Goal: Navigation & Orientation: Go to known website

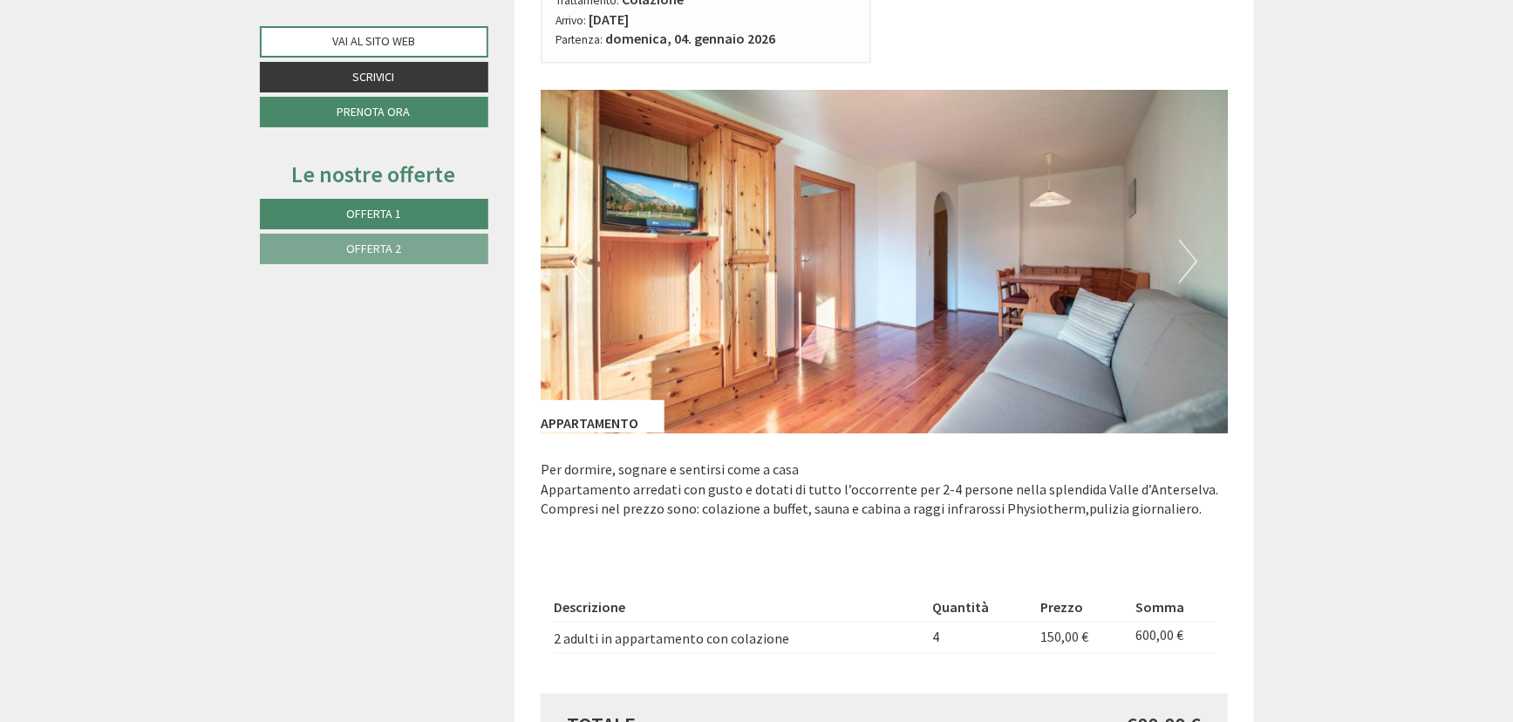
scroll to position [1347, 0]
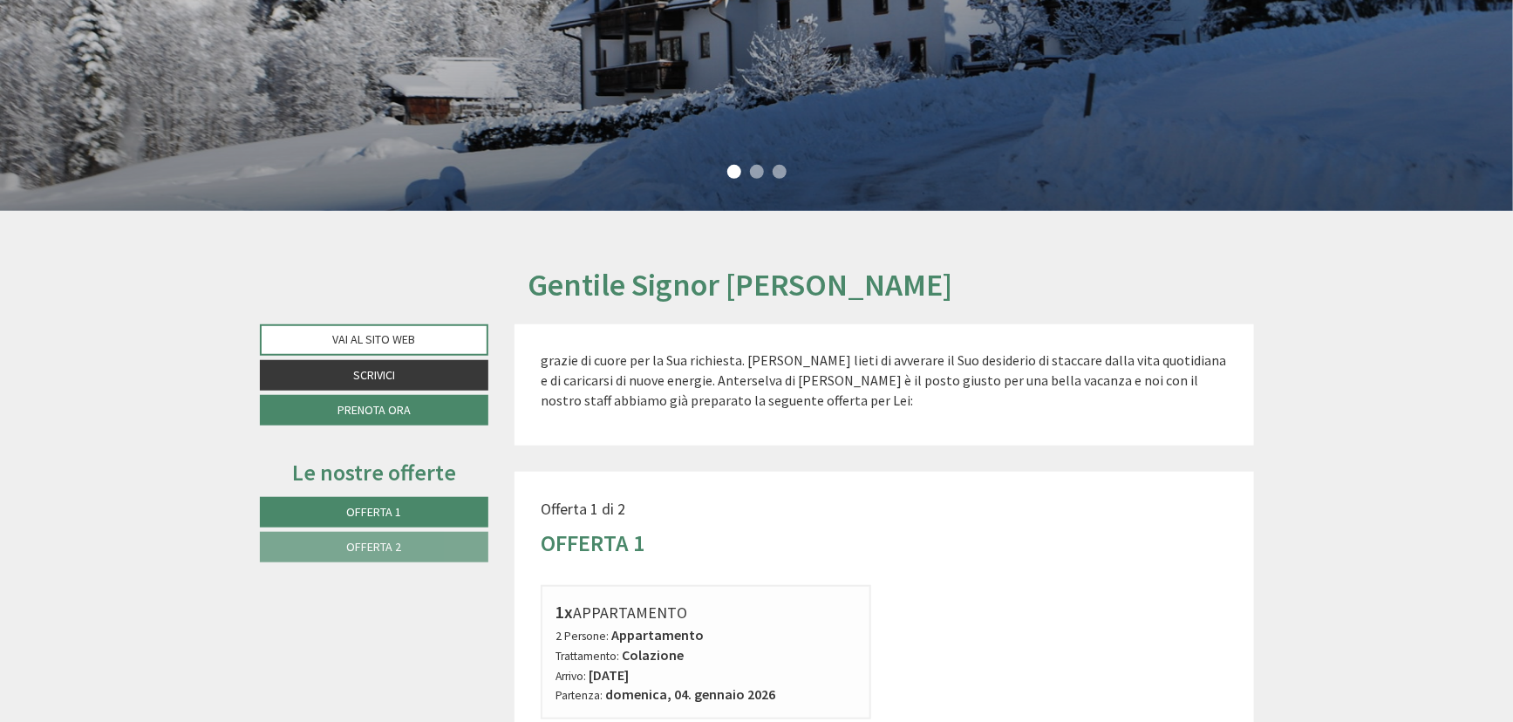
scroll to position [316, 0]
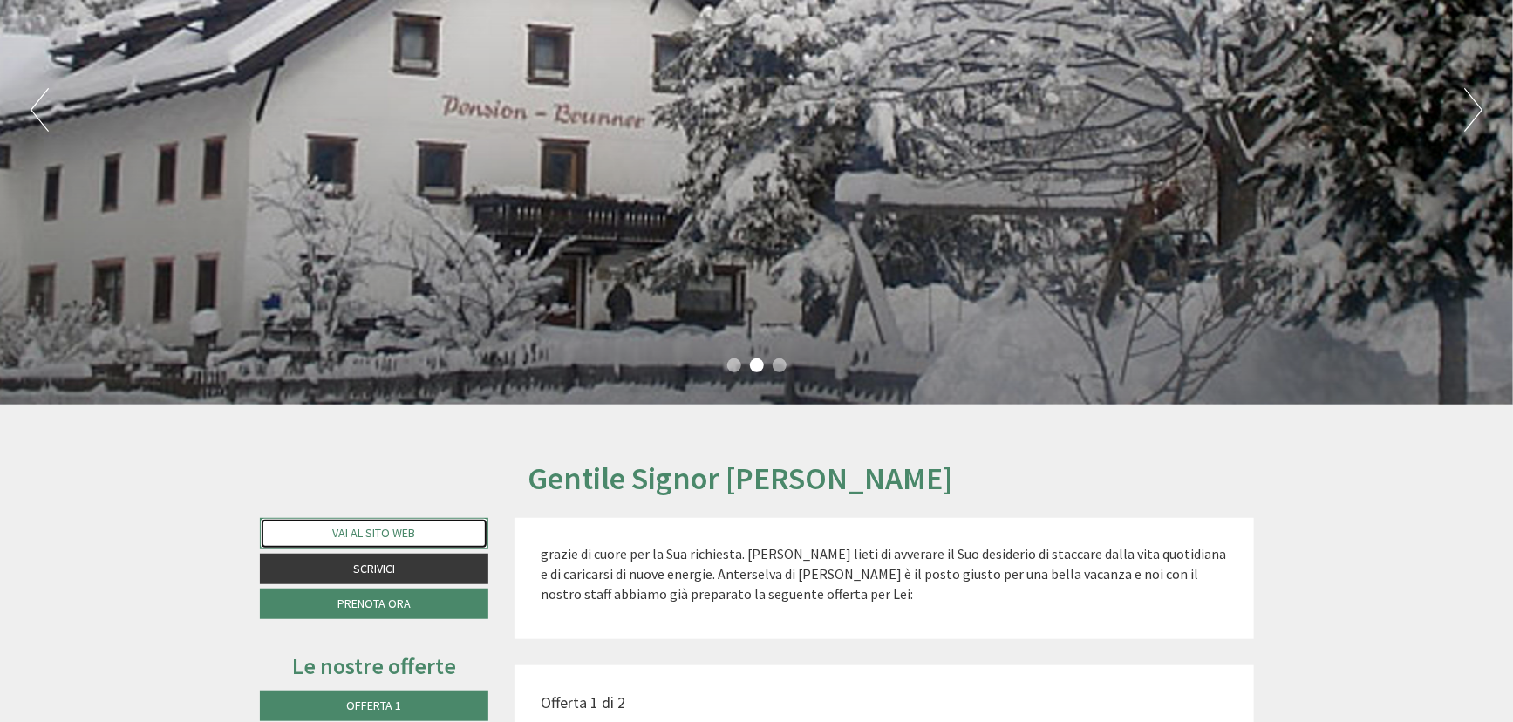
click at [411, 539] on link "Vai al sito web" at bounding box center [374, 533] width 229 height 31
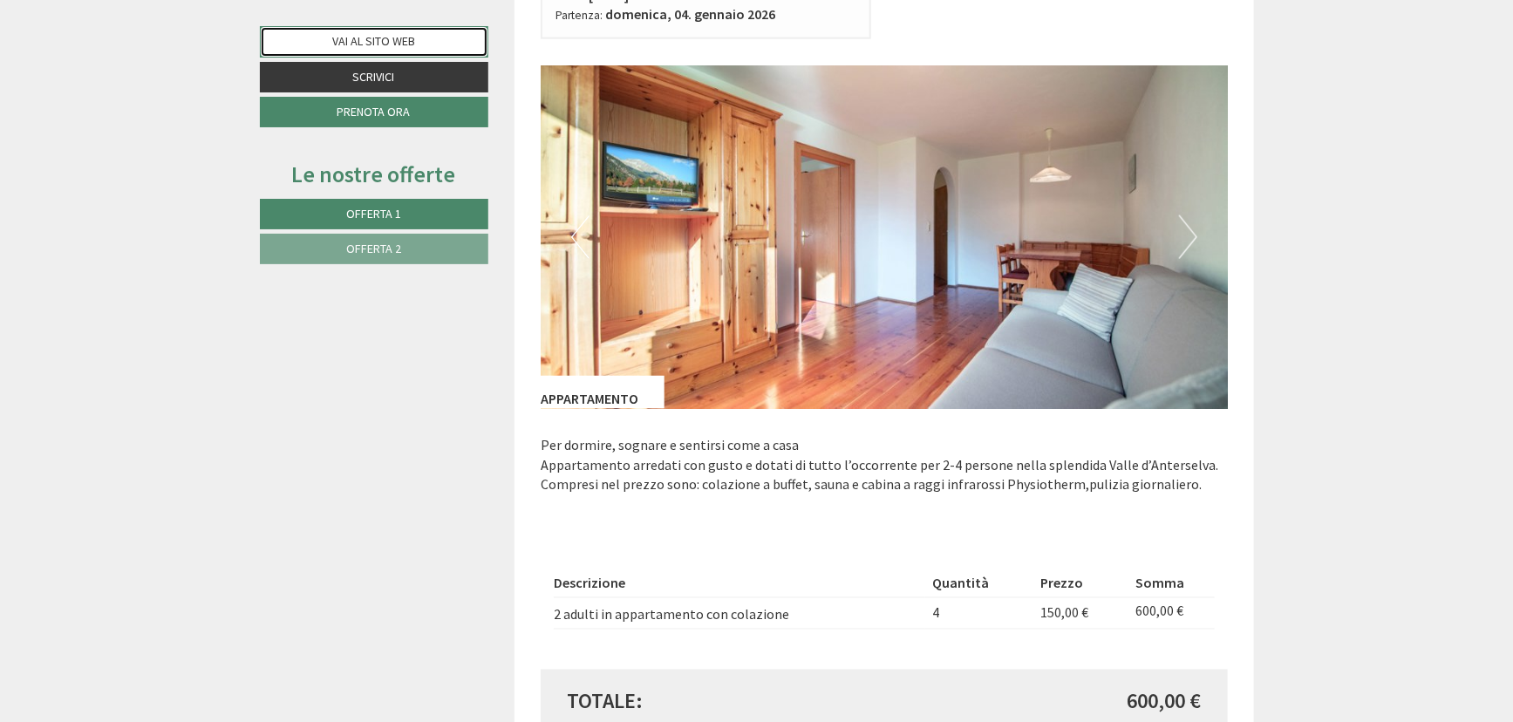
scroll to position [1268, 0]
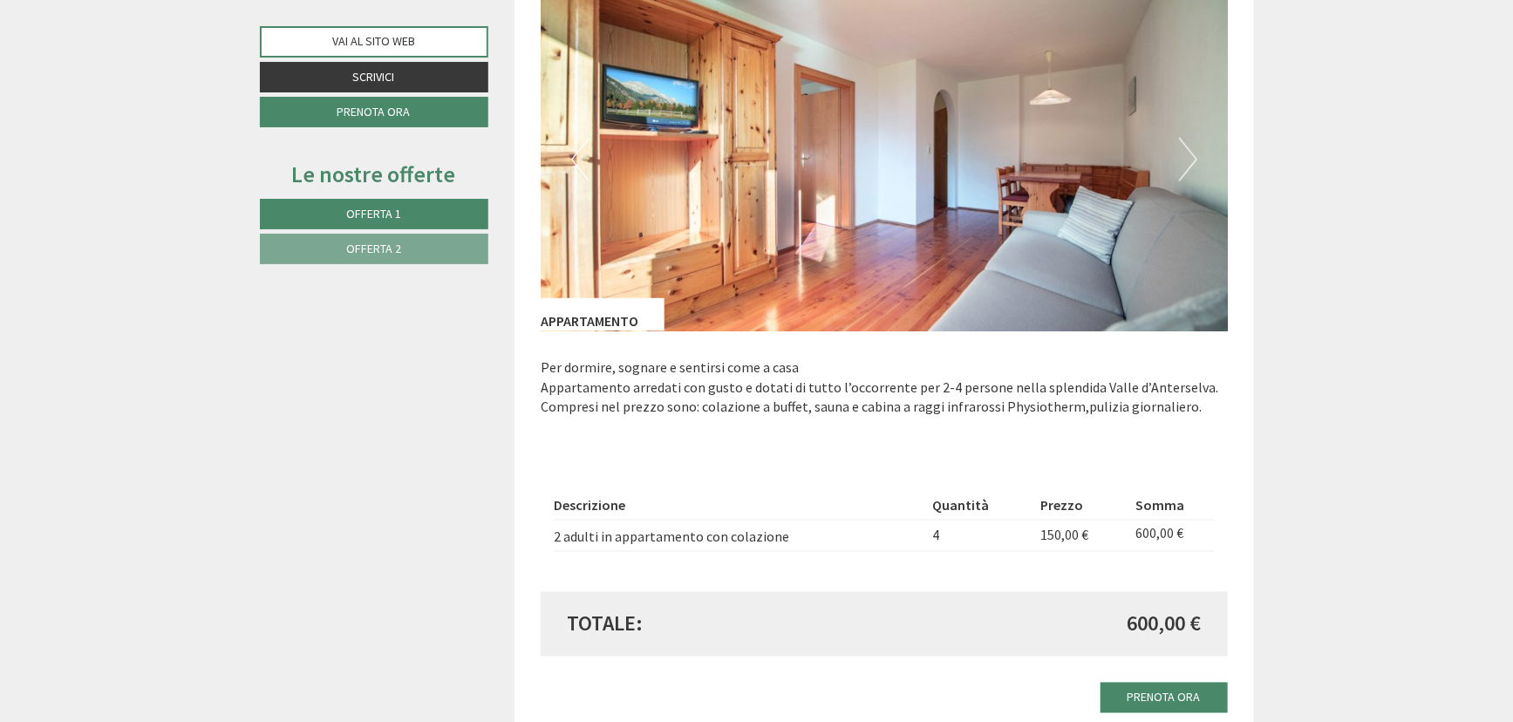
click at [1186, 156] on button "Next" at bounding box center [1188, 160] width 18 height 44
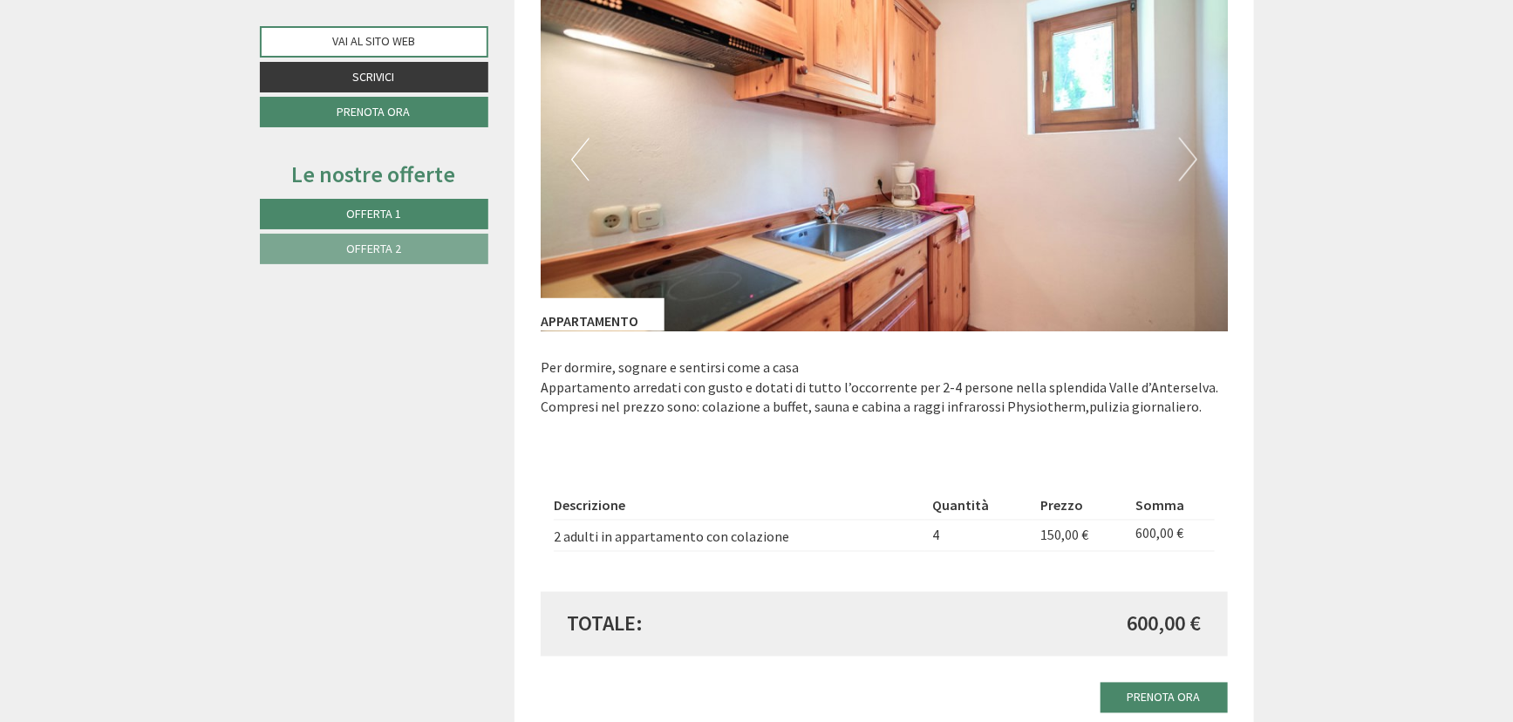
click at [1186, 156] on button "Next" at bounding box center [1188, 160] width 18 height 44
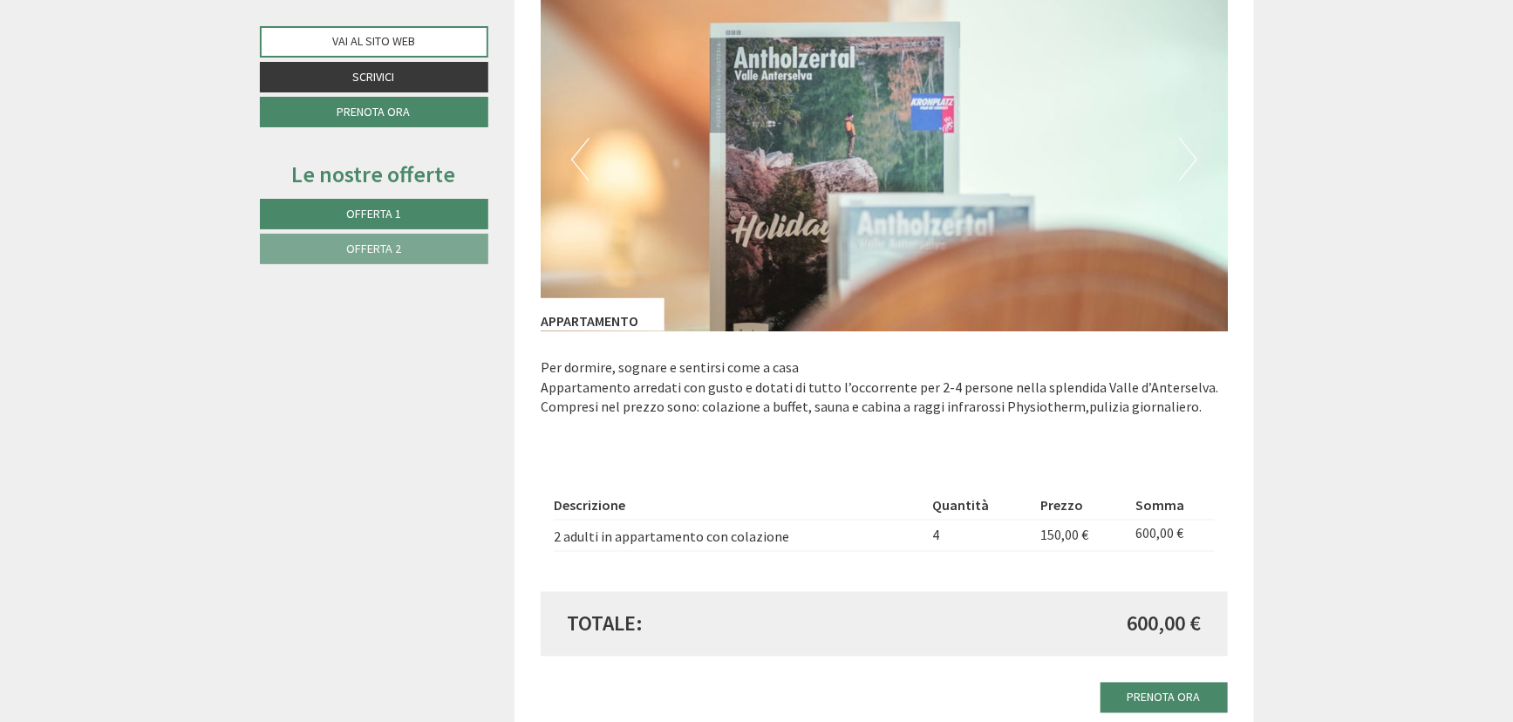
click at [1186, 156] on button "Next" at bounding box center [1188, 160] width 18 height 44
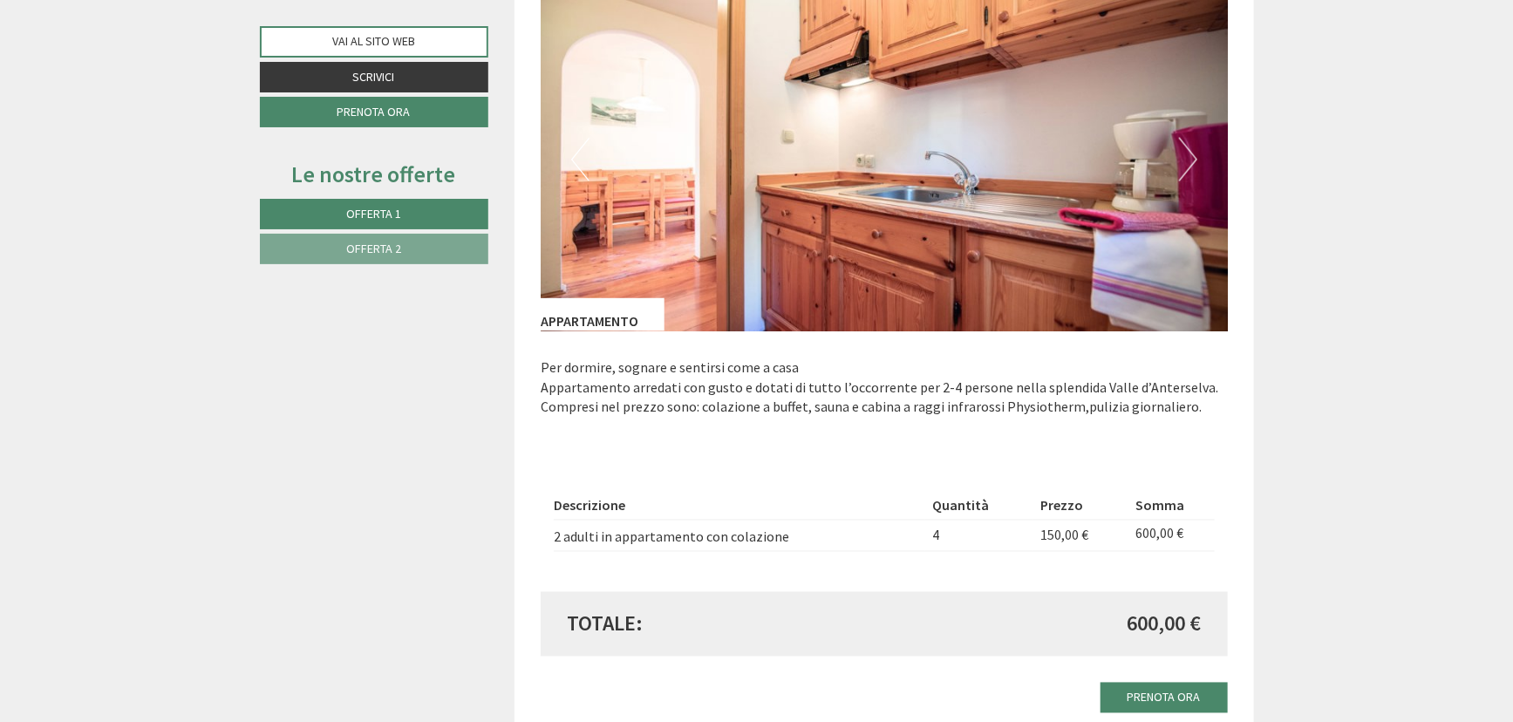
click at [1186, 156] on button "Next" at bounding box center [1188, 160] width 18 height 44
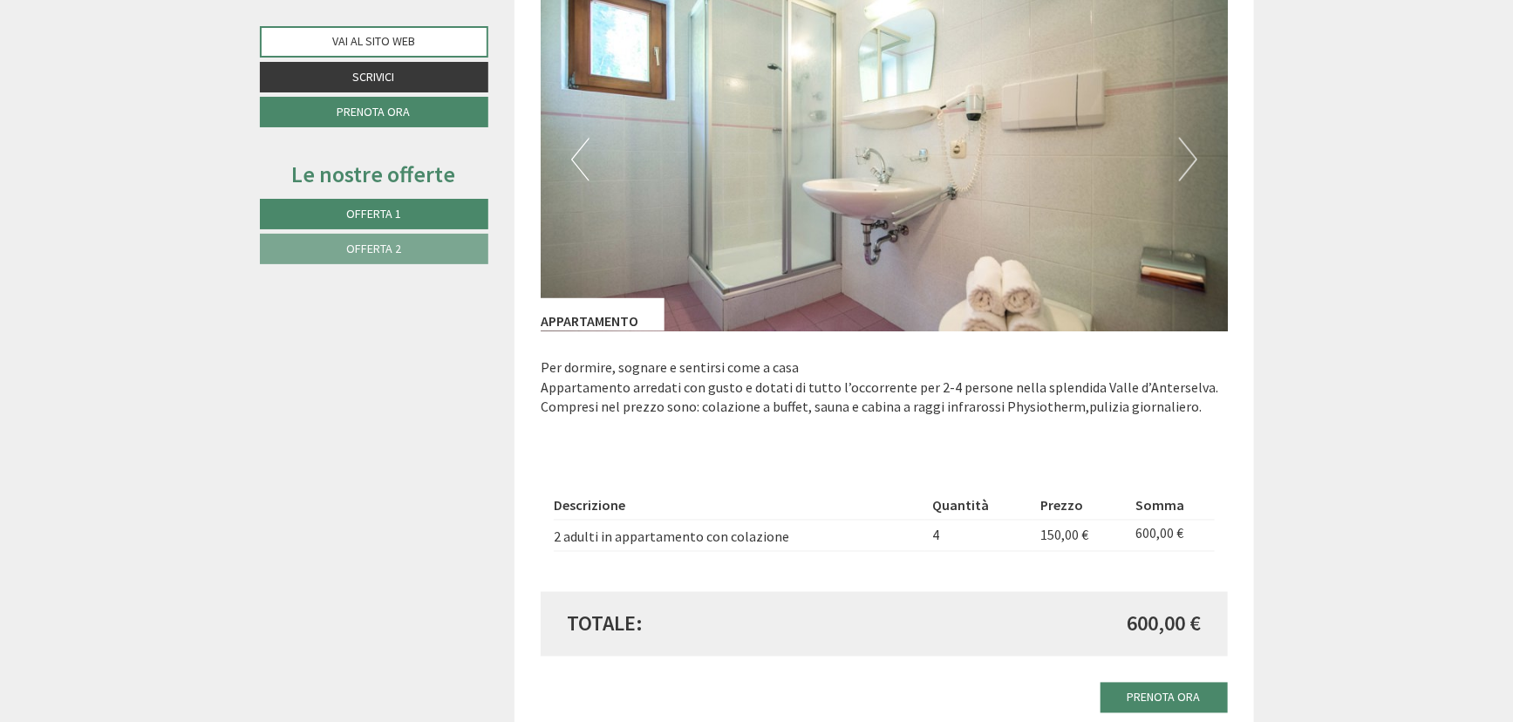
click at [1186, 156] on button "Next" at bounding box center [1188, 160] width 18 height 44
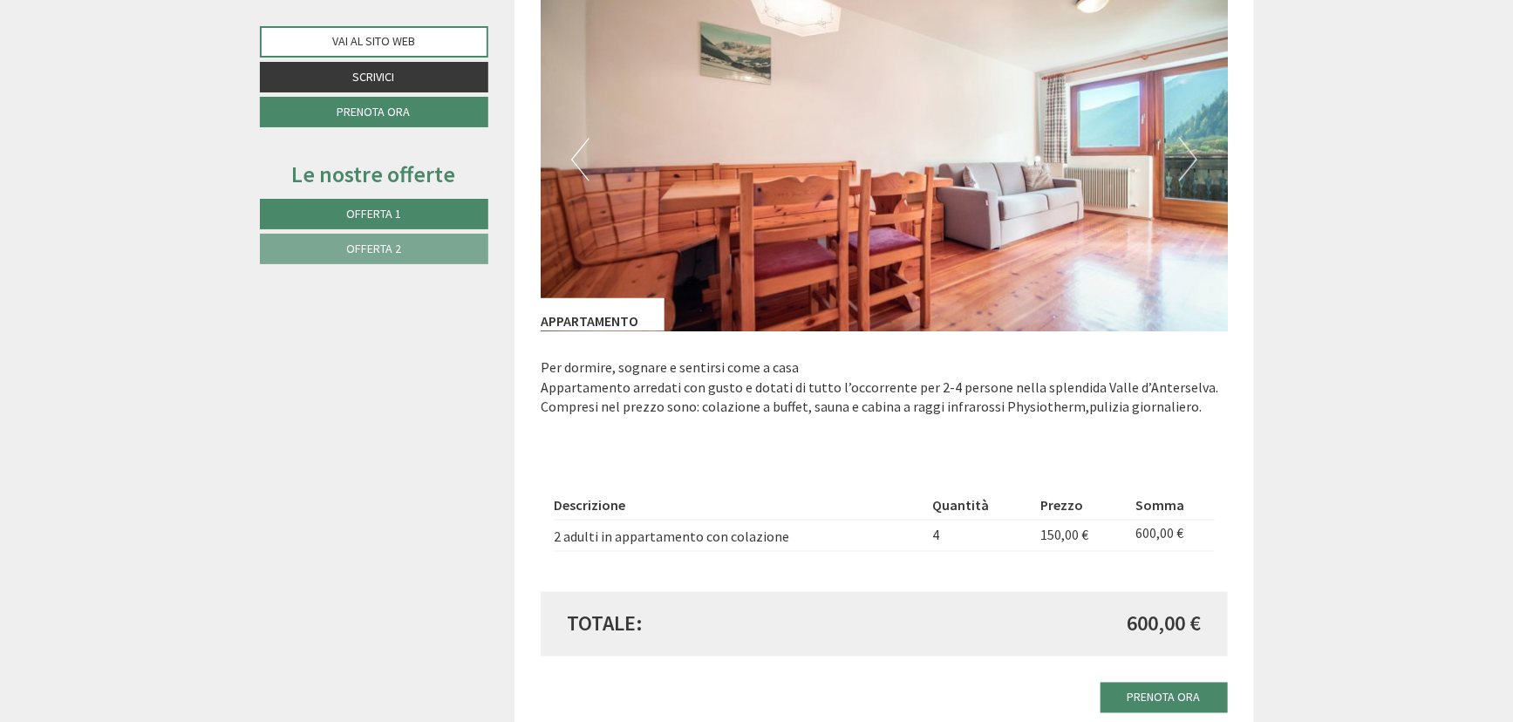
click at [1186, 156] on button "Next" at bounding box center [1188, 160] width 18 height 44
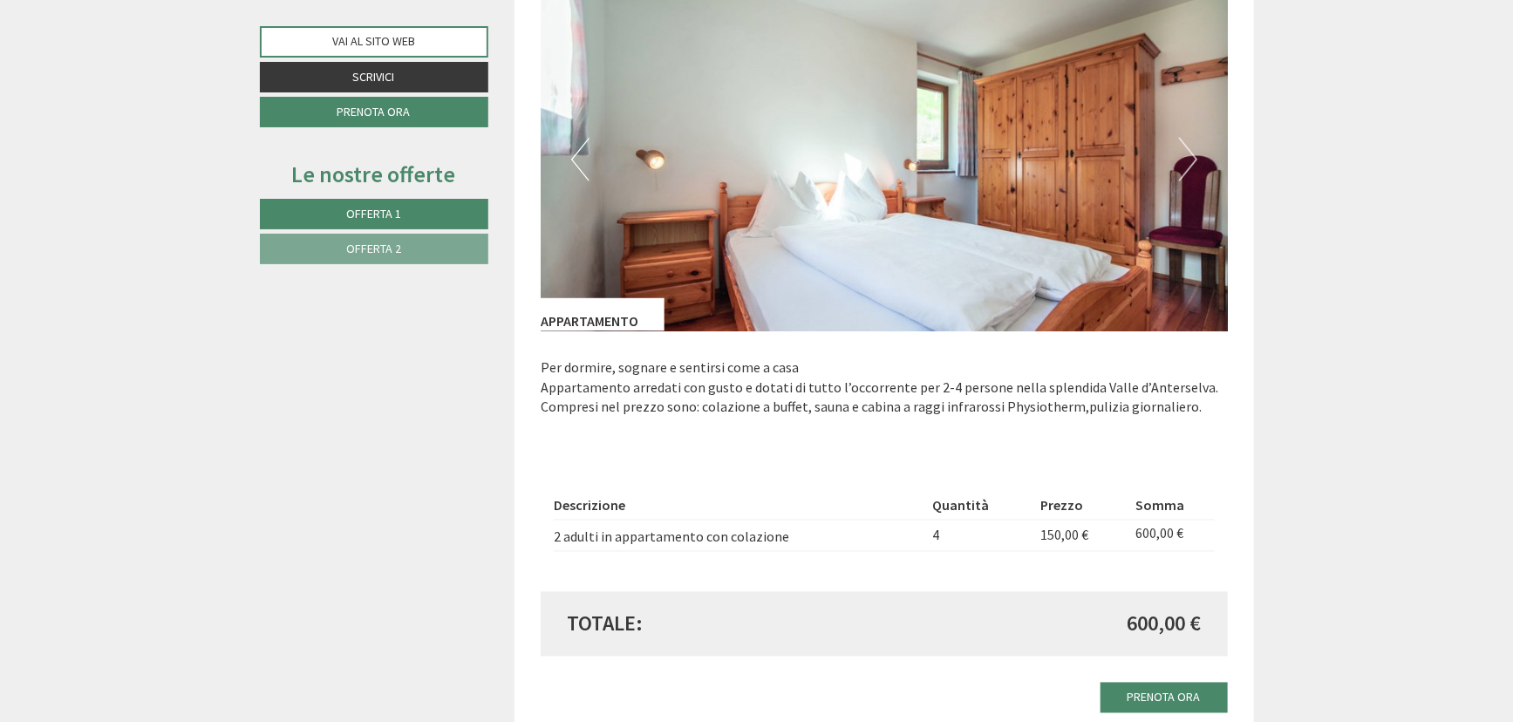
click at [1186, 156] on button "Next" at bounding box center [1188, 160] width 18 height 44
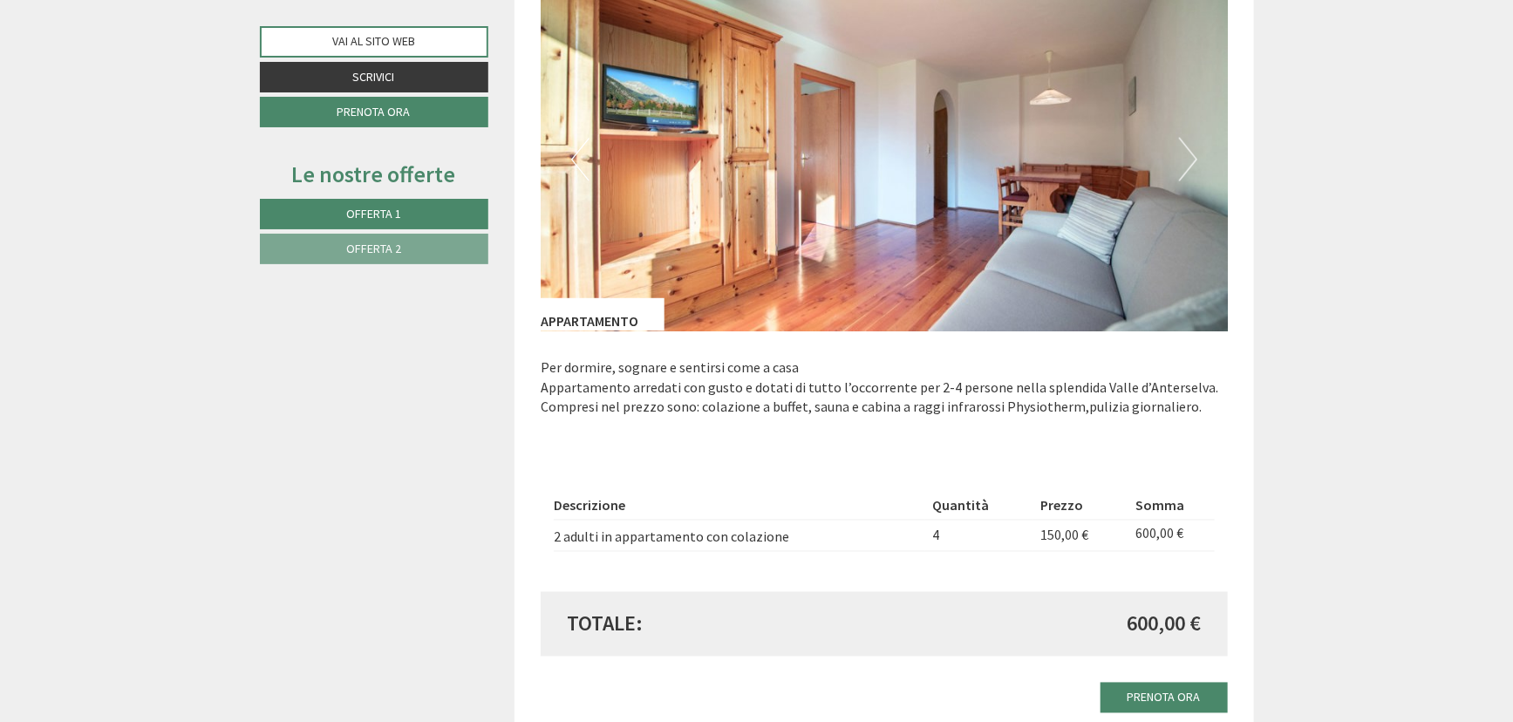
click at [1186, 156] on button "Next" at bounding box center [1188, 160] width 18 height 44
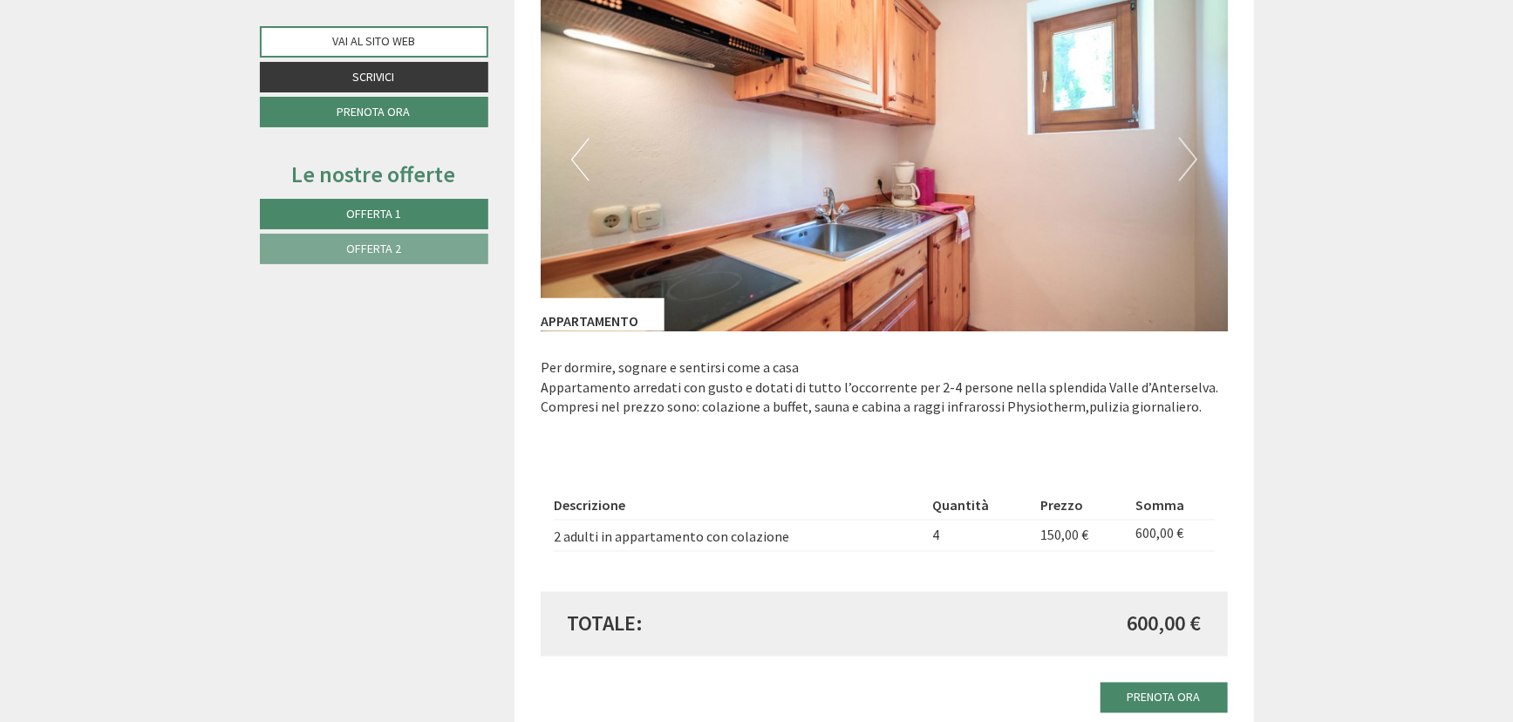
click at [1186, 156] on button "Next" at bounding box center [1188, 160] width 18 height 44
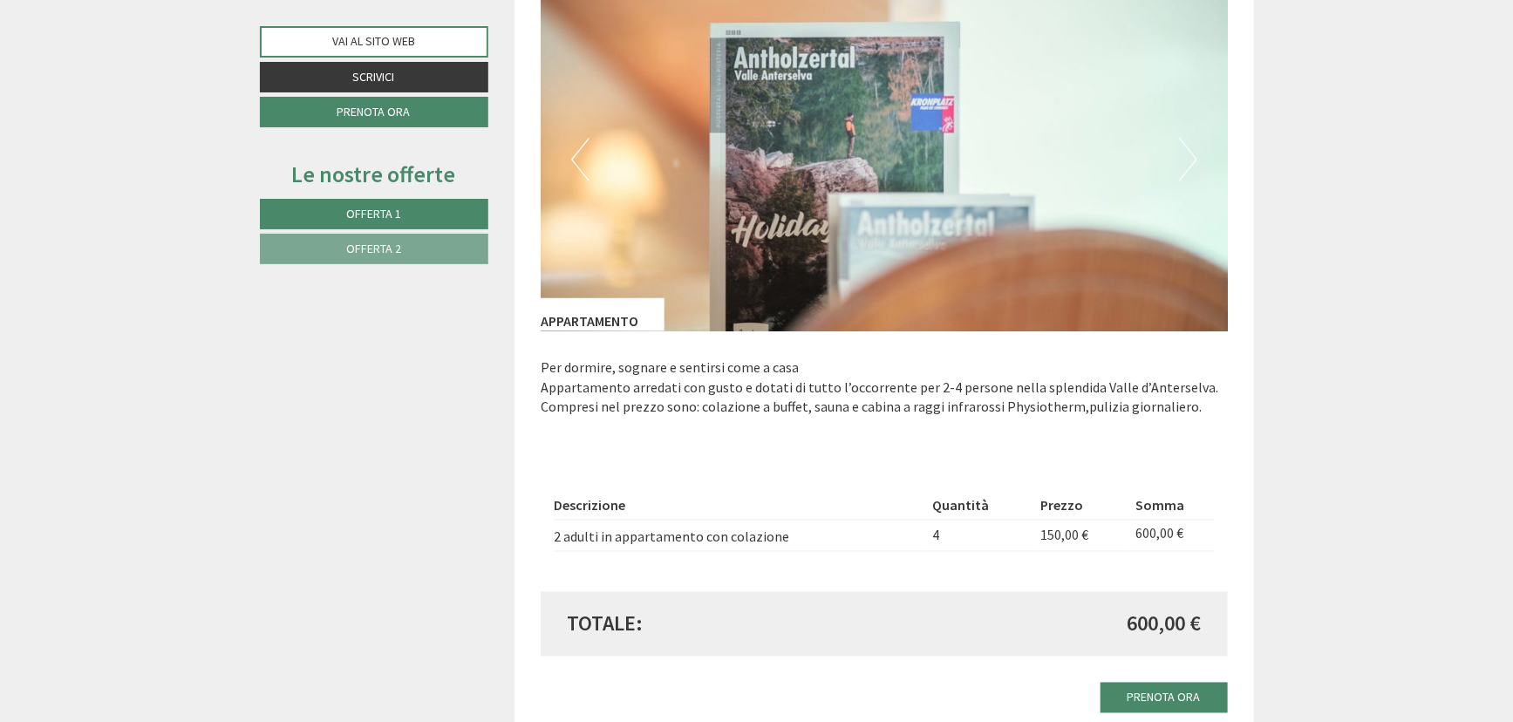
click at [1187, 156] on button "Next" at bounding box center [1188, 160] width 18 height 44
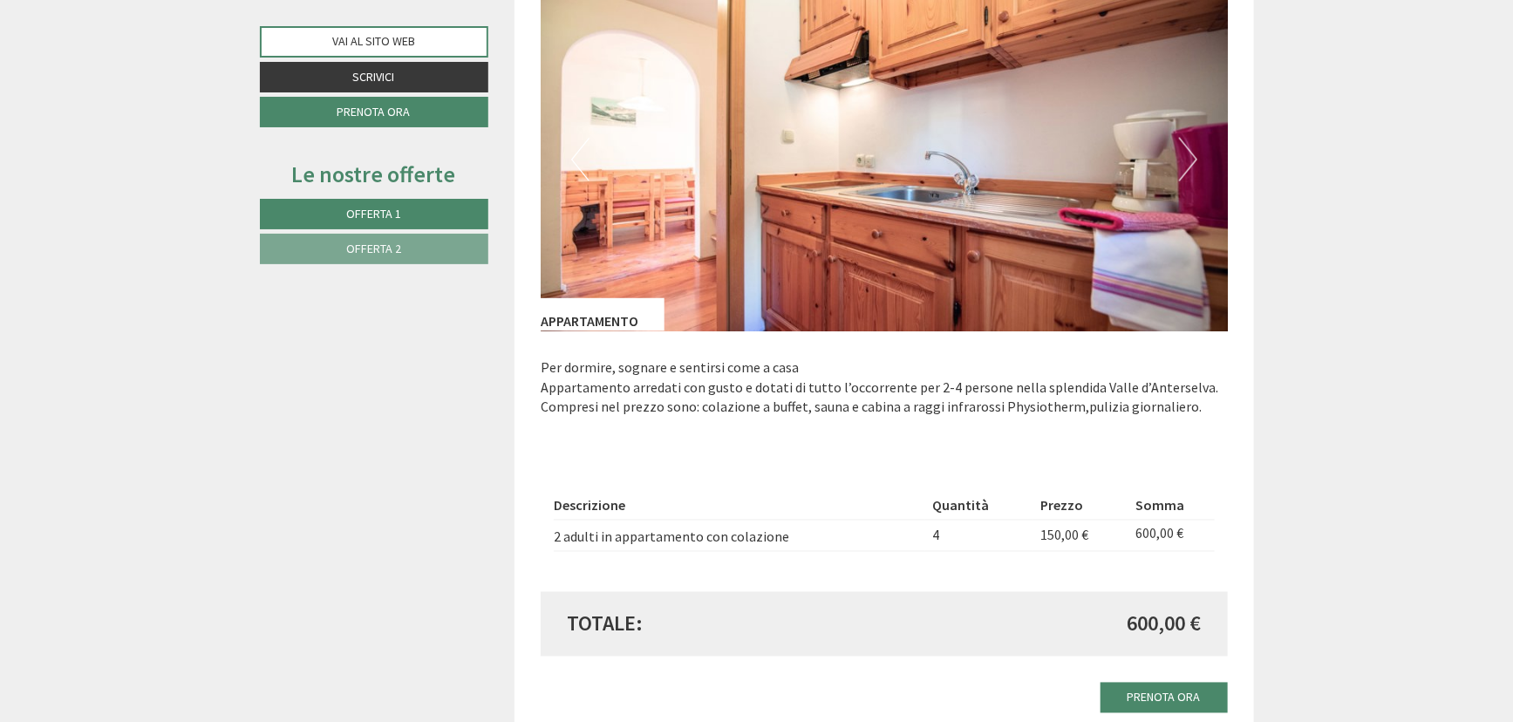
click at [1187, 156] on button "Next" at bounding box center [1188, 160] width 18 height 44
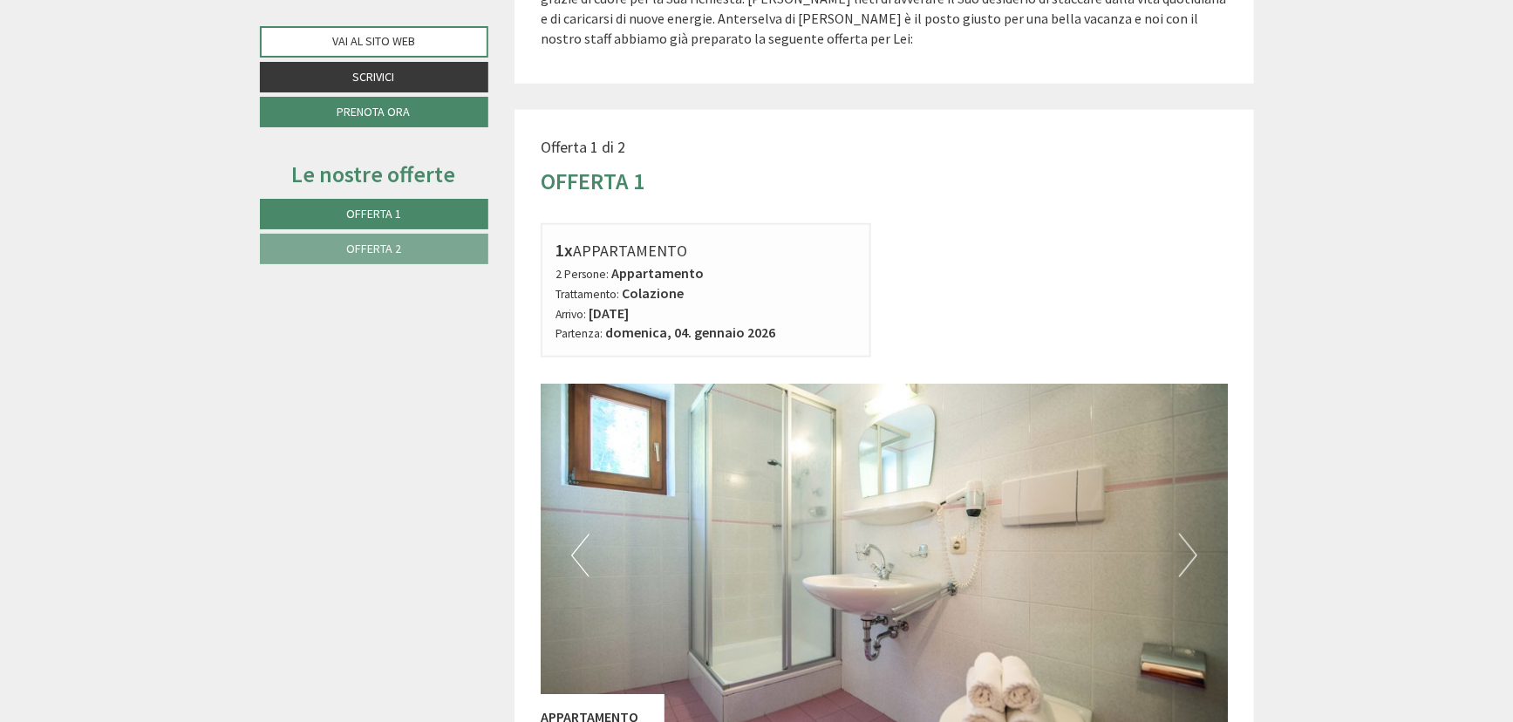
scroll to position [1109, 0]
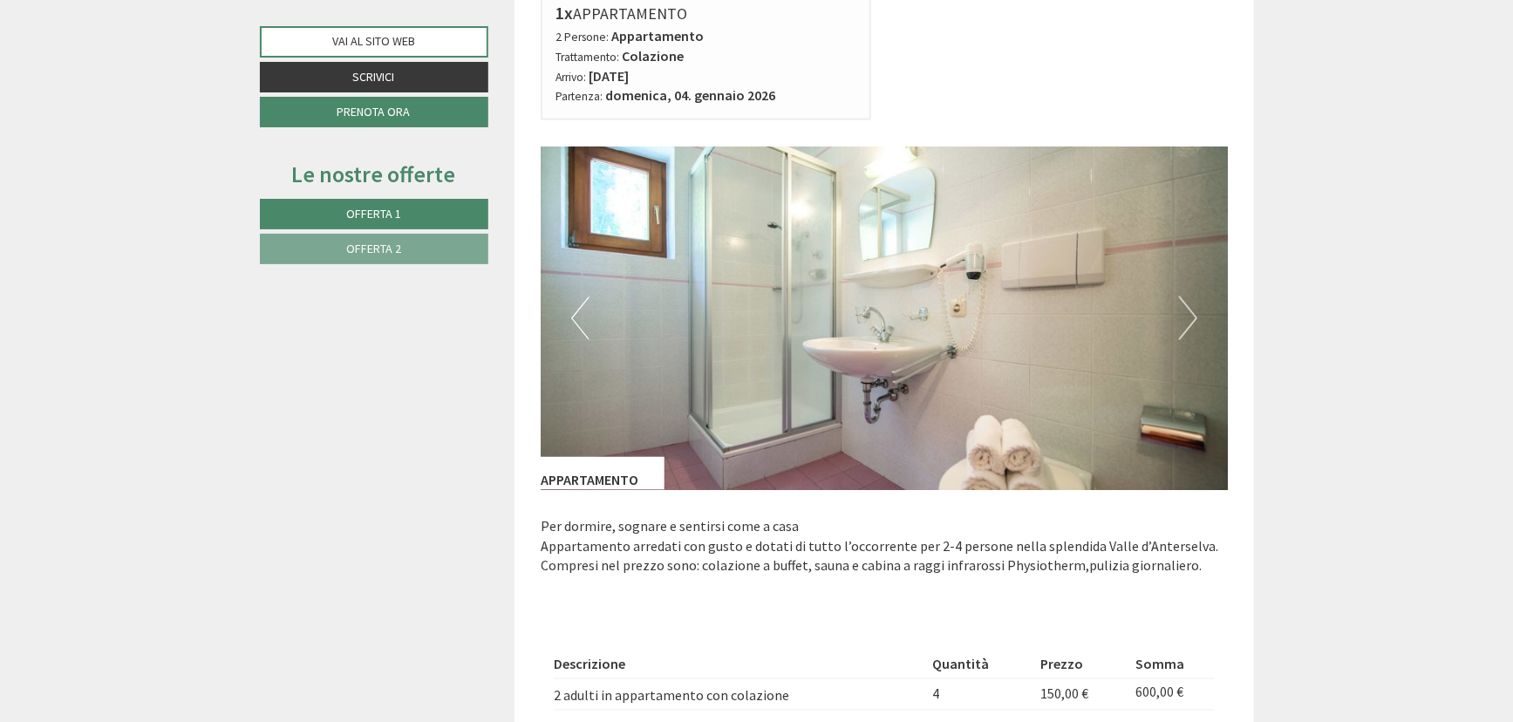
click at [1192, 318] on button "Next" at bounding box center [1188, 318] width 18 height 44
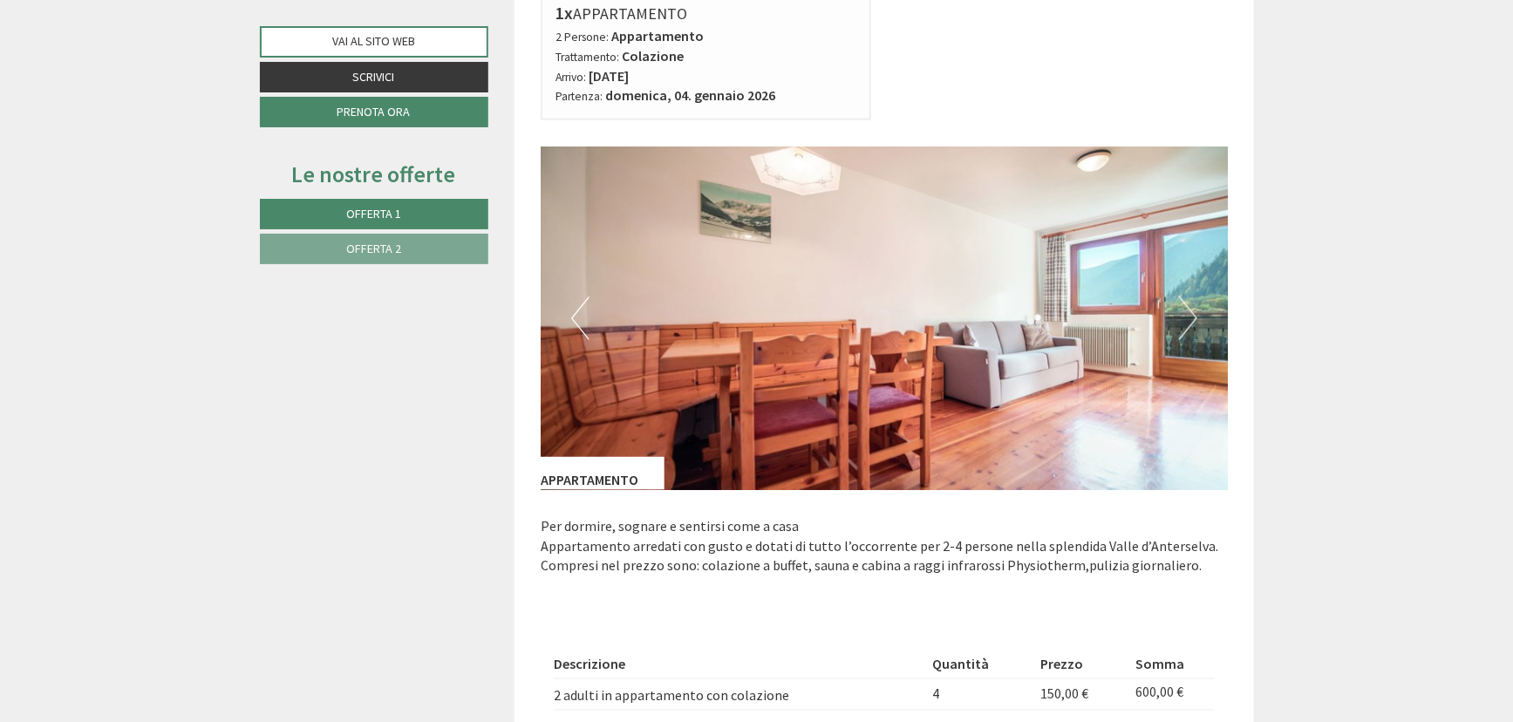
click at [1192, 318] on button "Next" at bounding box center [1188, 318] width 18 height 44
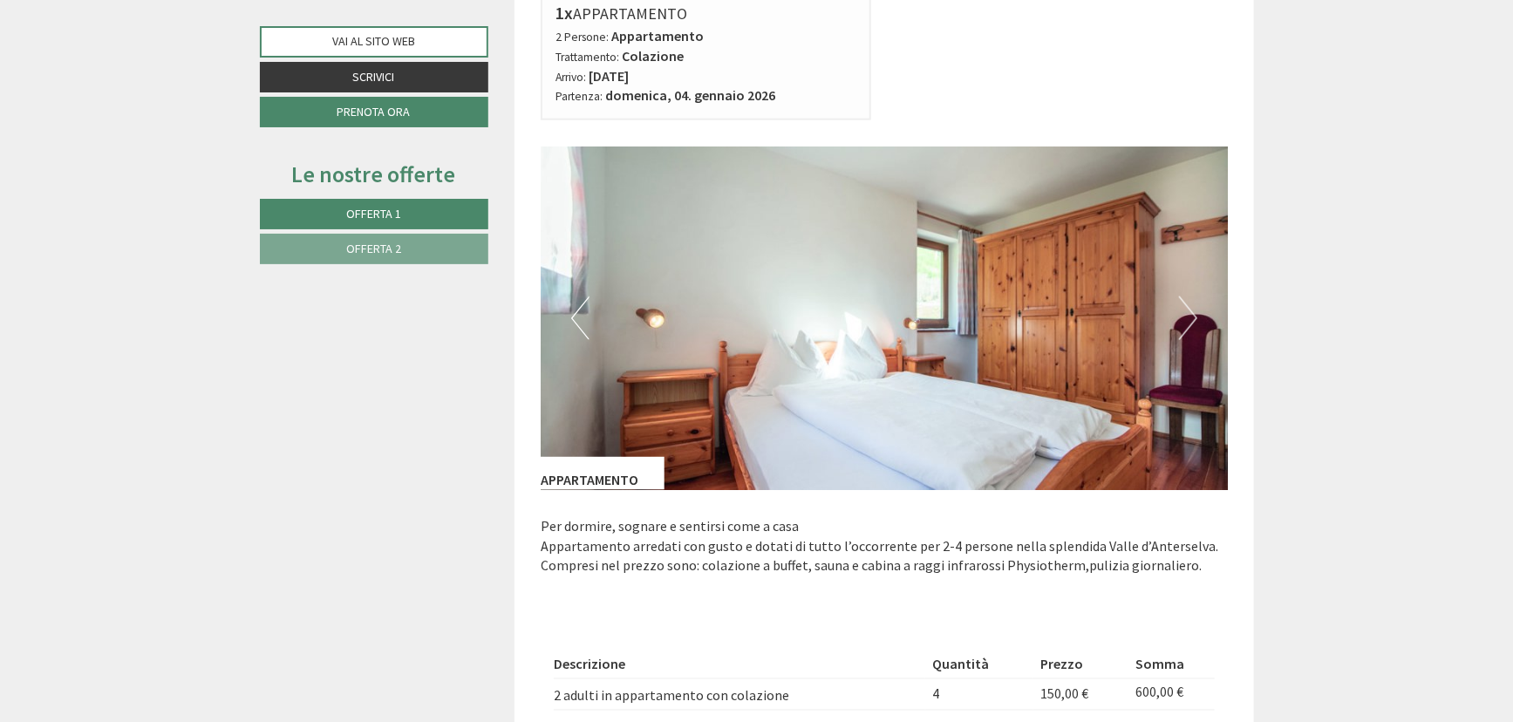
click at [1192, 318] on button "Next" at bounding box center [1188, 318] width 18 height 44
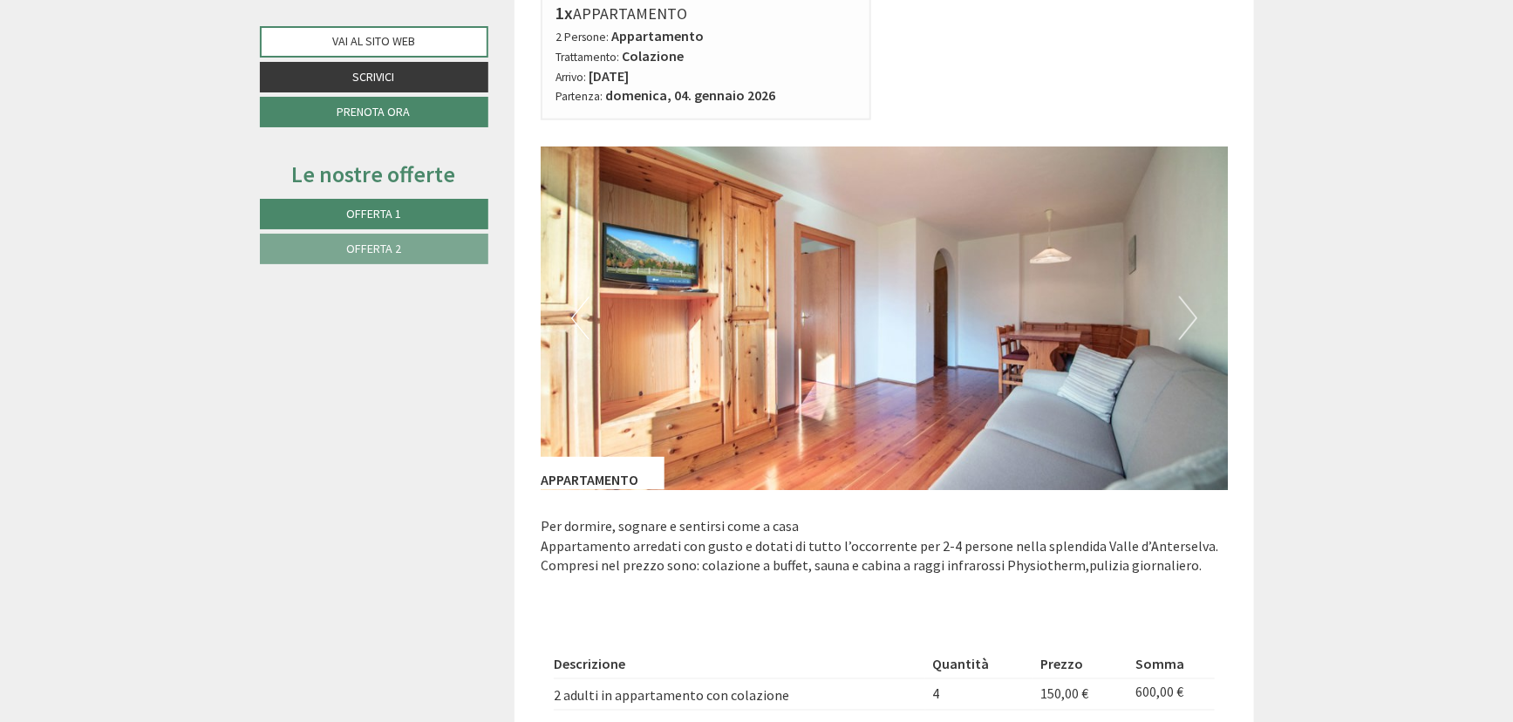
click at [1192, 318] on button "Next" at bounding box center [1188, 318] width 18 height 44
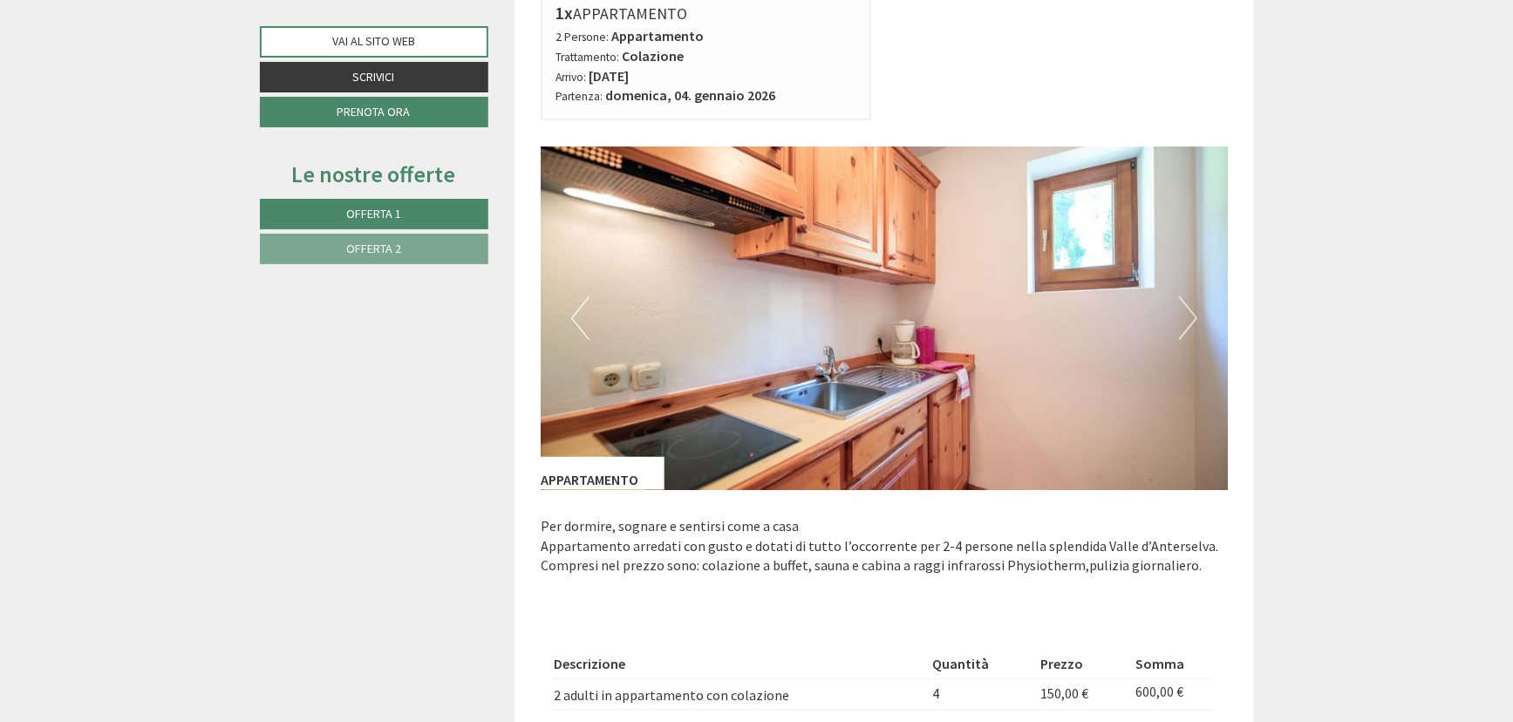
click at [1193, 318] on button "Next" at bounding box center [1188, 318] width 18 height 44
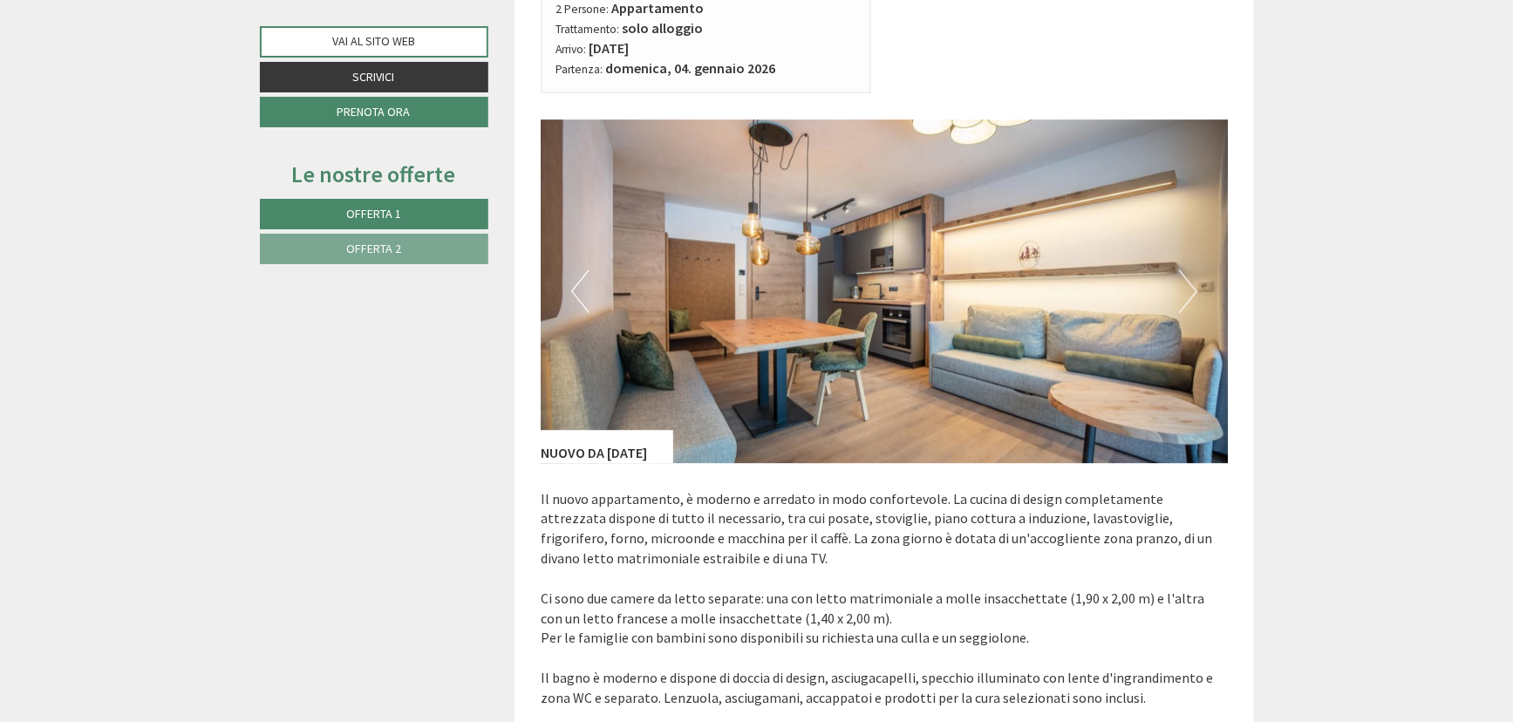
scroll to position [2219, 0]
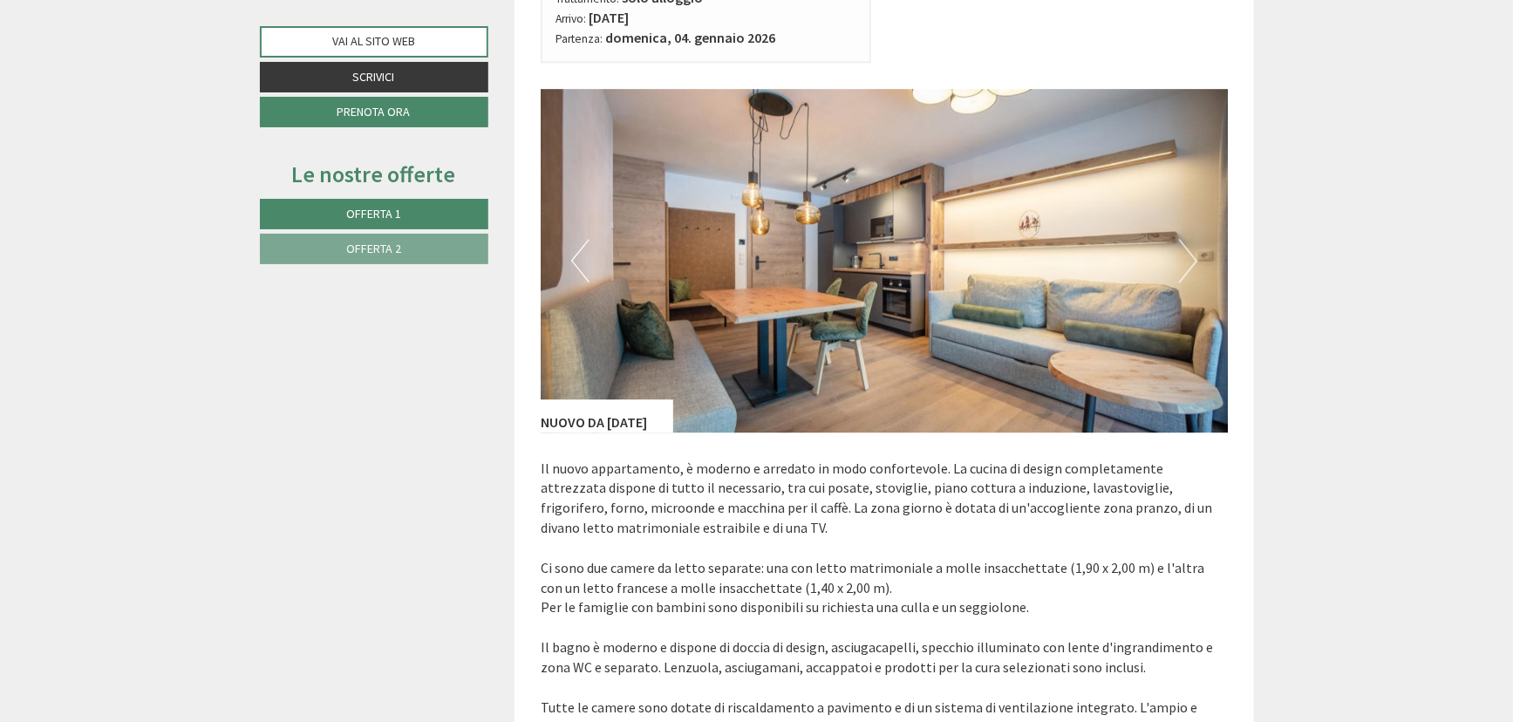
click at [1188, 260] on button "Next" at bounding box center [1188, 261] width 18 height 44
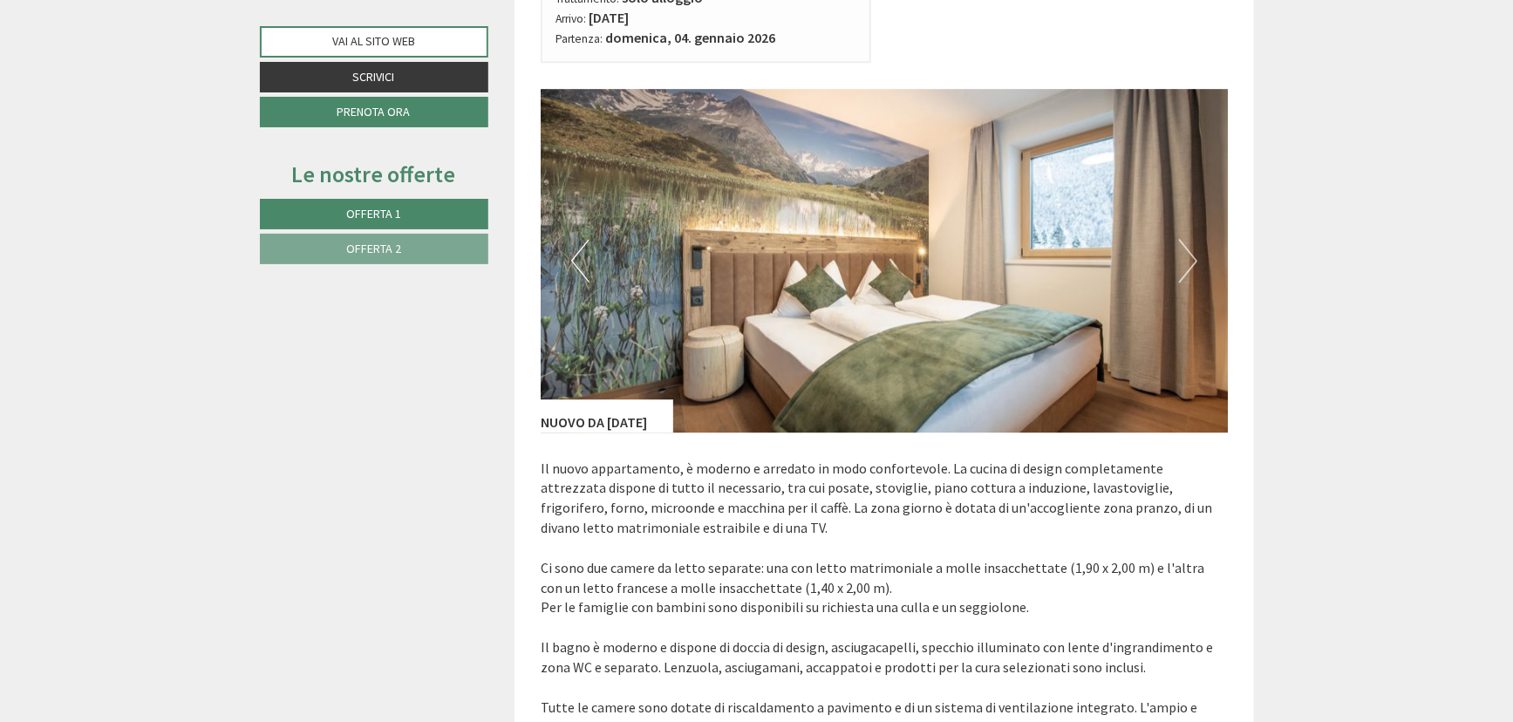
click at [1188, 260] on button "Next" at bounding box center [1188, 261] width 18 height 44
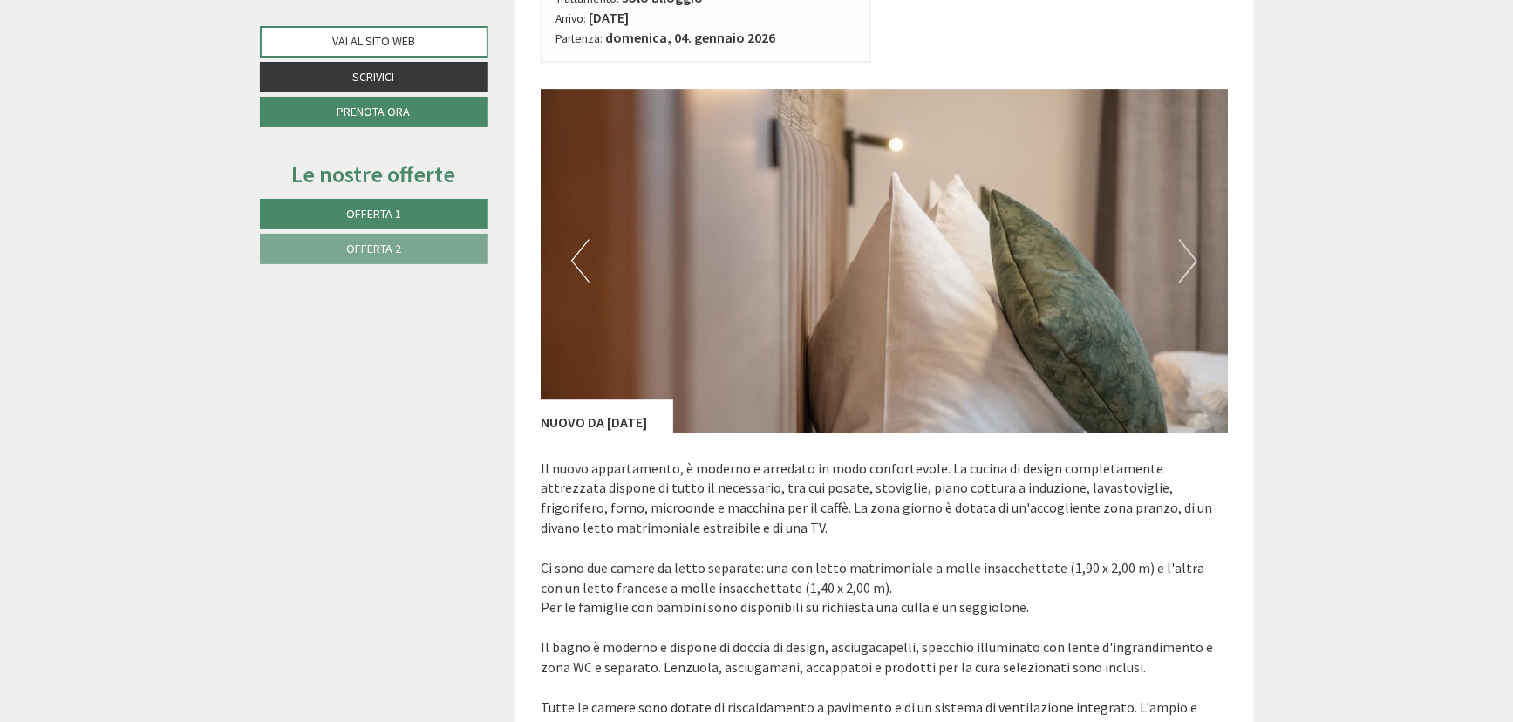
click at [1192, 262] on button "Next" at bounding box center [1188, 261] width 18 height 44
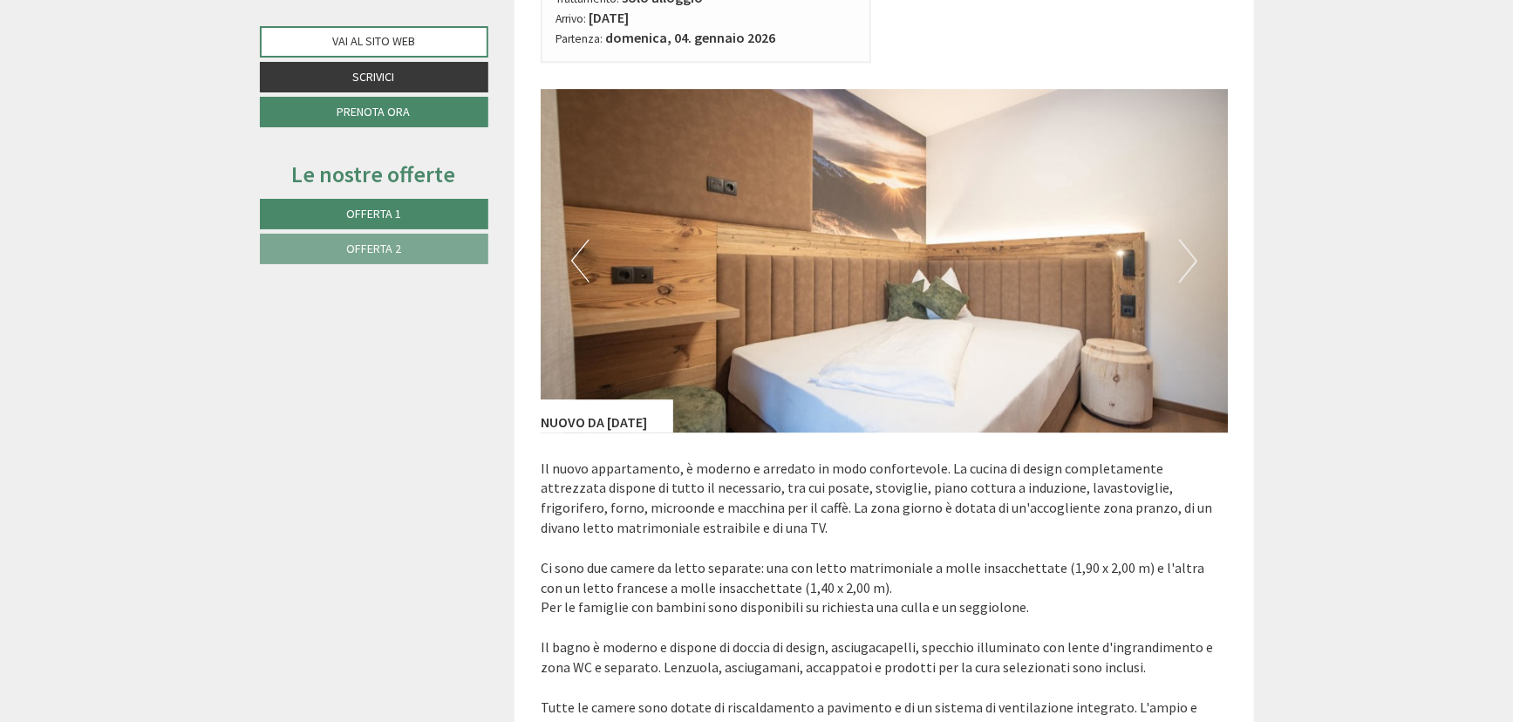
click at [1193, 262] on button "Next" at bounding box center [1188, 261] width 18 height 44
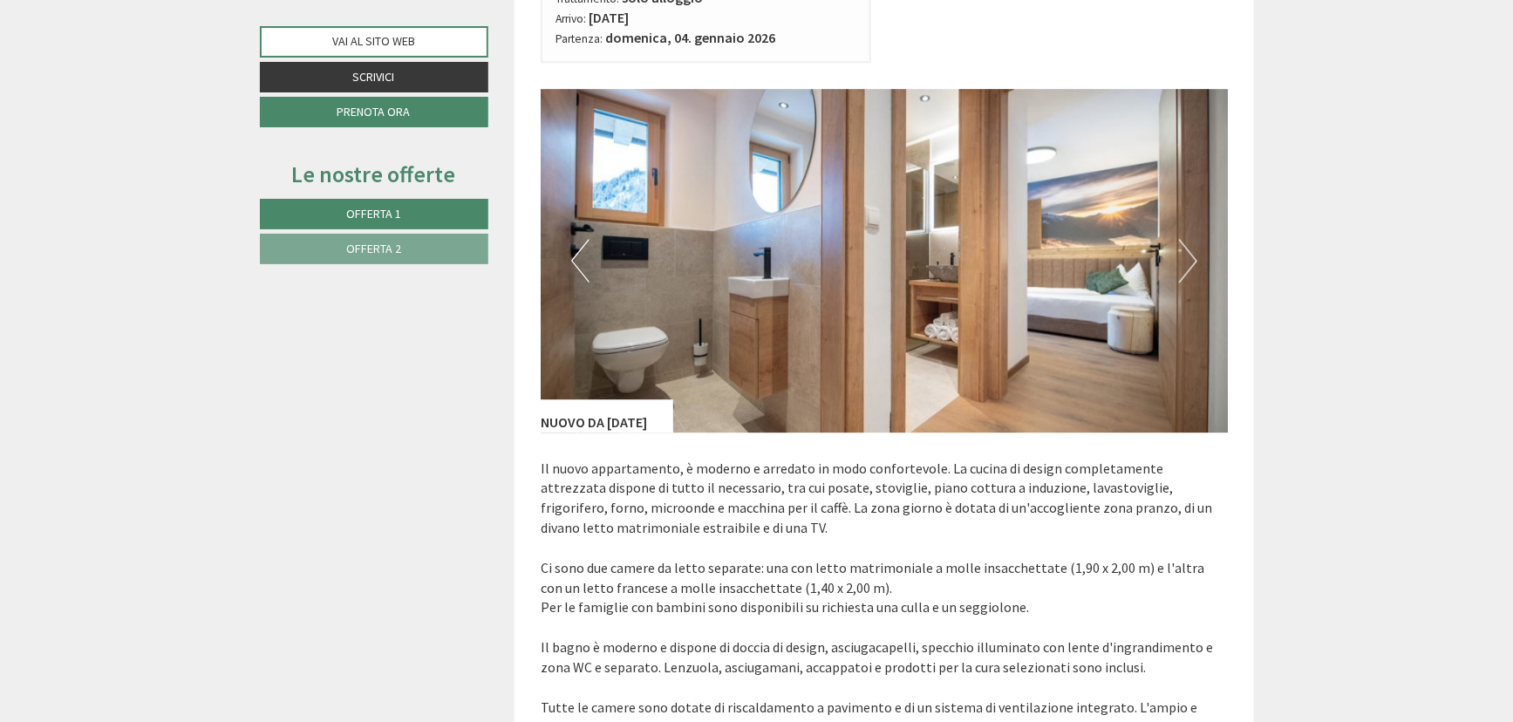
click at [1193, 262] on button "Next" at bounding box center [1188, 261] width 18 height 44
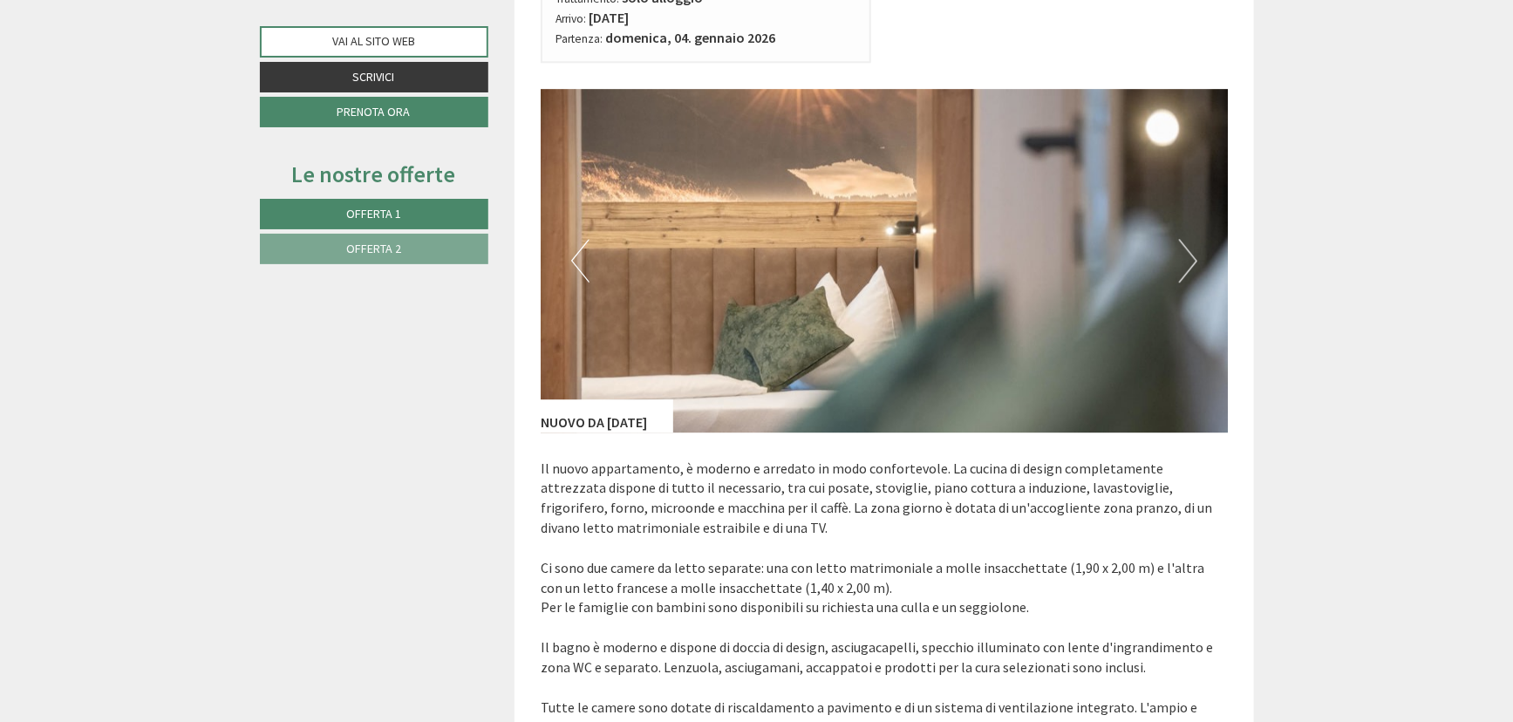
click at [1193, 262] on button "Next" at bounding box center [1188, 261] width 18 height 44
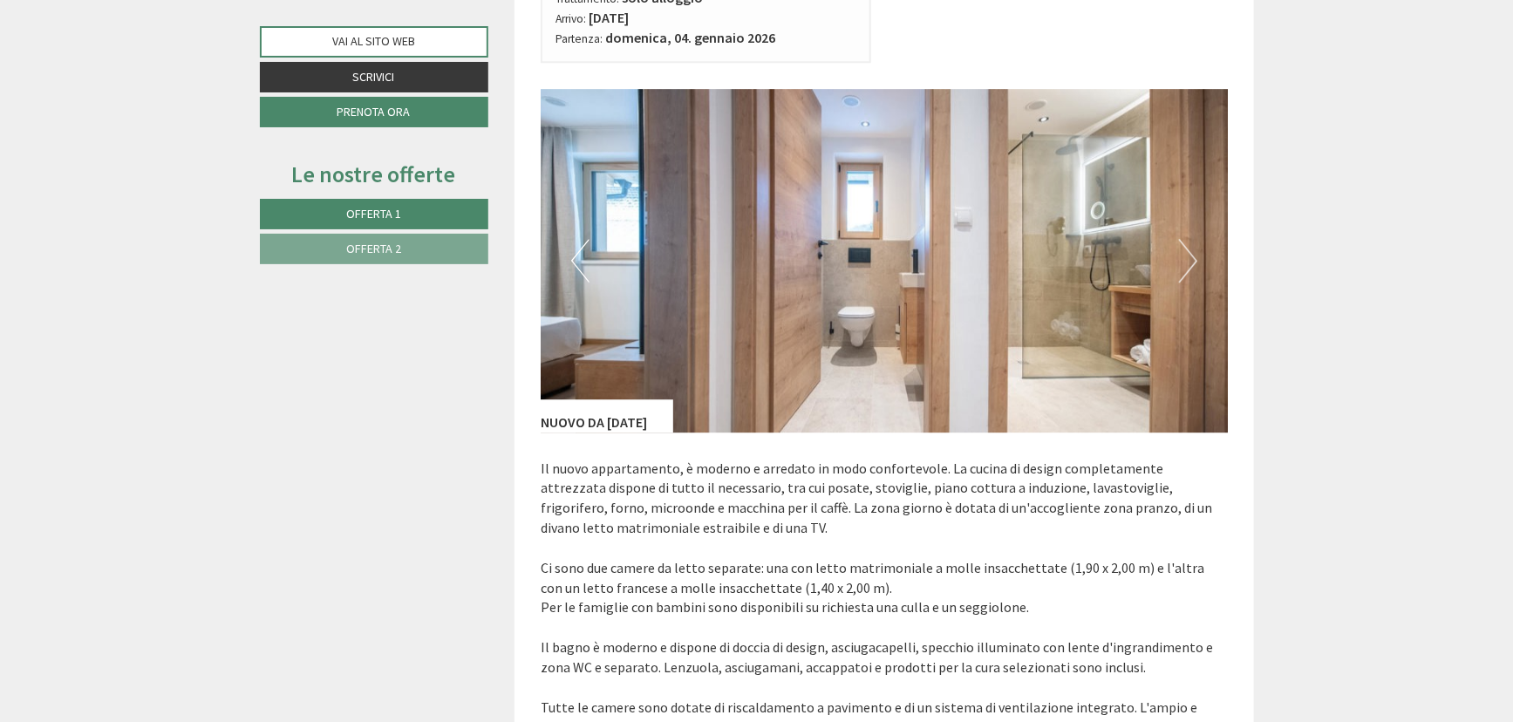
click at [1194, 262] on button "Next" at bounding box center [1188, 261] width 18 height 44
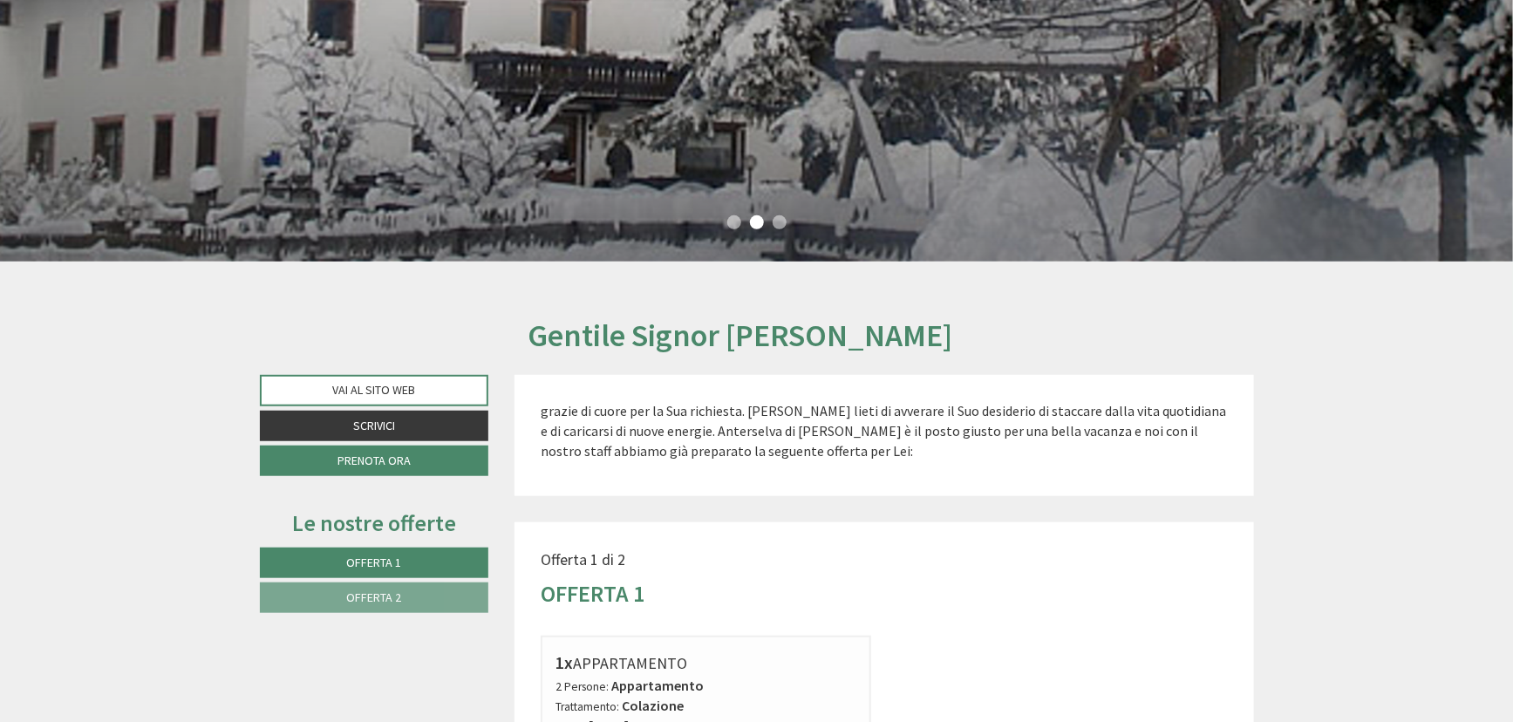
scroll to position [316, 0]
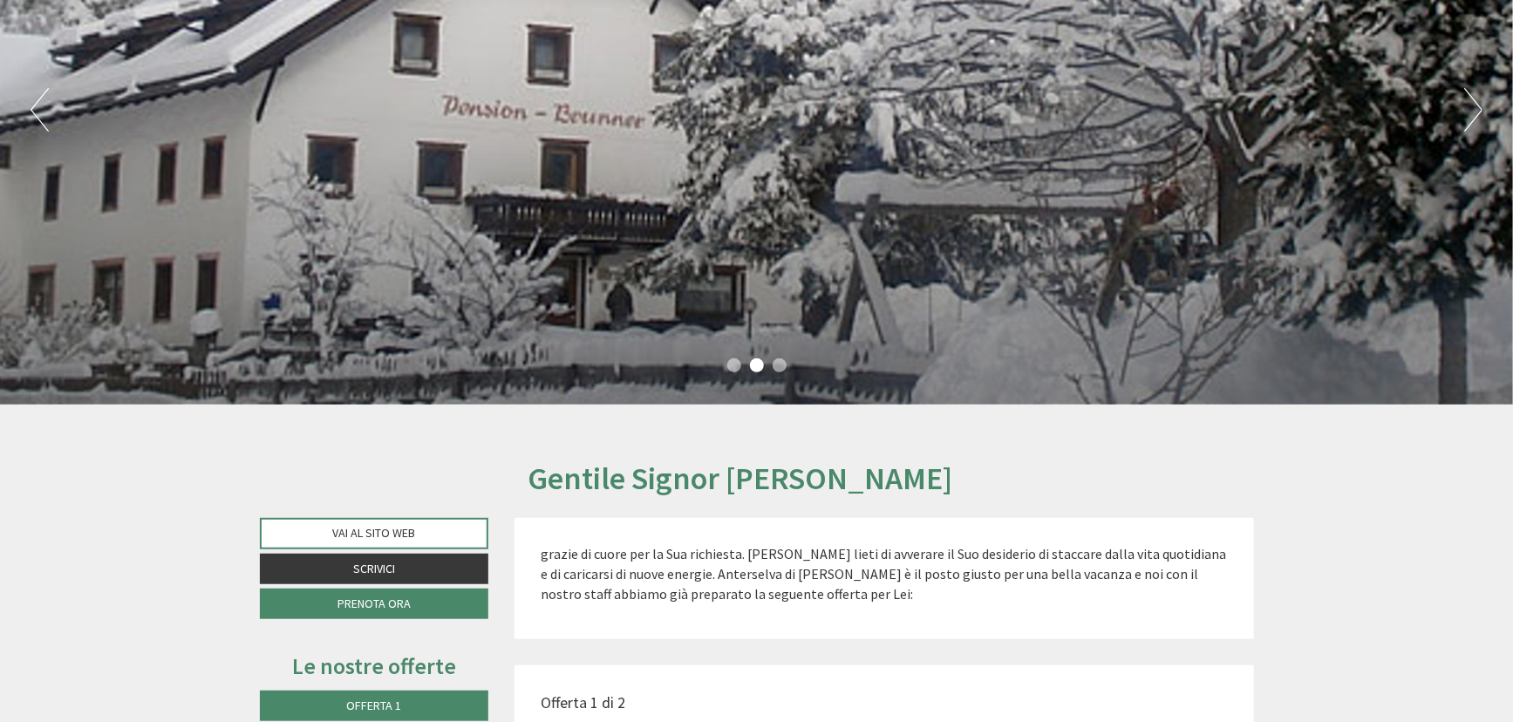
click at [784, 358] on li "3" at bounding box center [779, 365] width 14 height 14
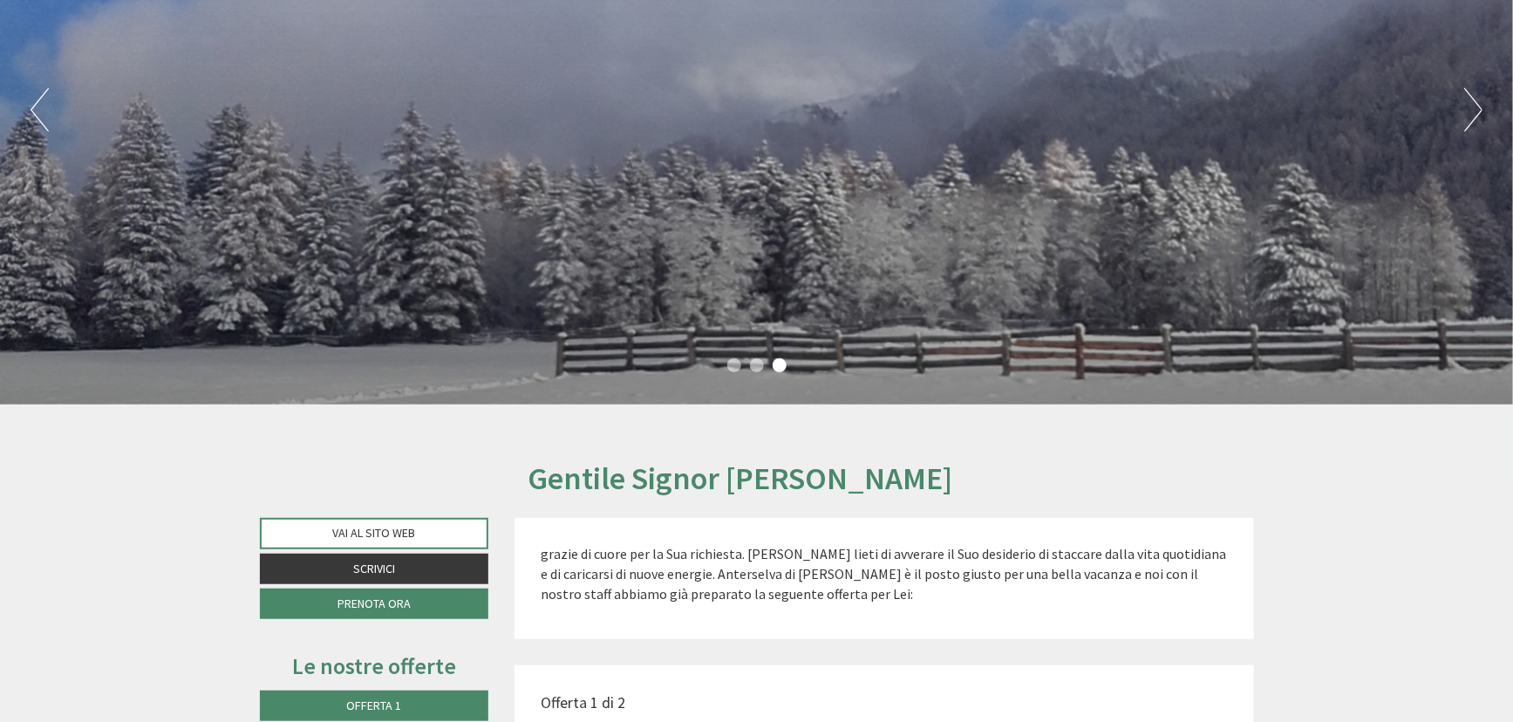
click at [783, 358] on li "3" at bounding box center [779, 365] width 14 height 14
